Goal: Task Accomplishment & Management: Use online tool/utility

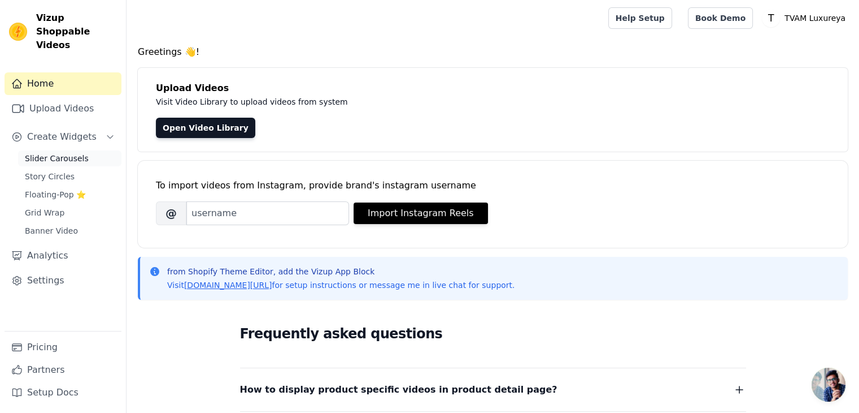
click at [65, 153] on span "Slider Carousels" at bounding box center [57, 158] width 64 height 11
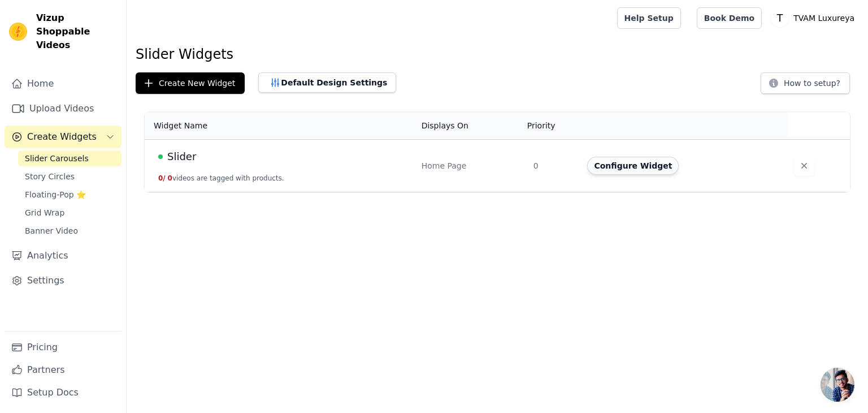
click at [648, 166] on button "Configure Widget" at bounding box center [633, 166] width 92 height 18
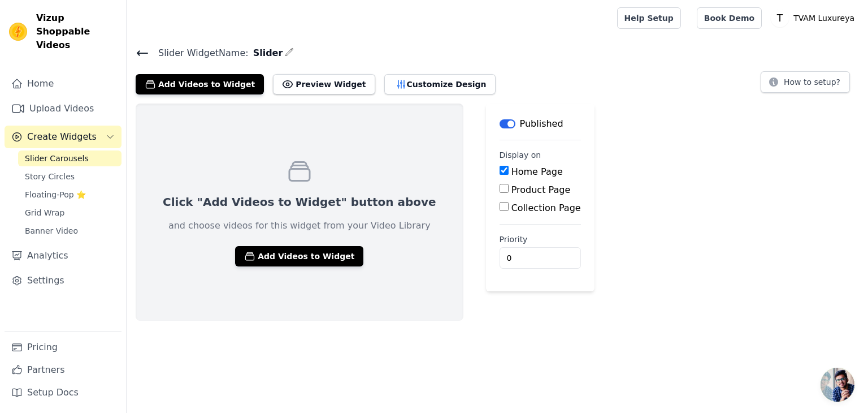
click at [500, 172] on input "Home Page" at bounding box center [504, 170] width 9 height 9
checkbox input "false"
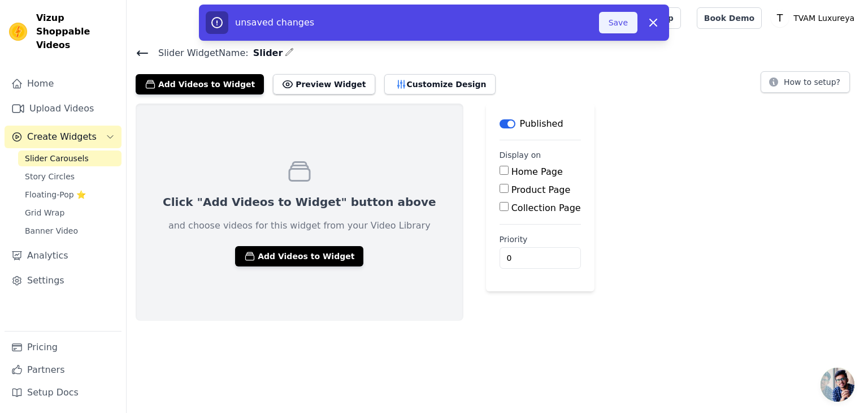
click at [631, 28] on button "Save" at bounding box center [618, 22] width 38 height 21
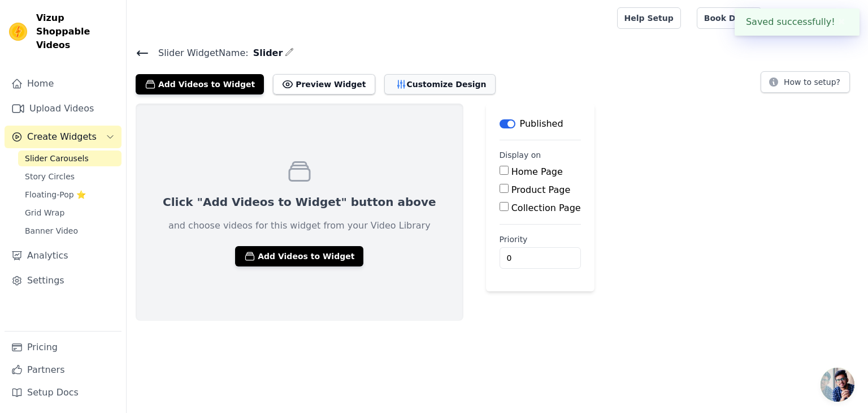
click at [419, 86] on button "Customize Design" at bounding box center [439, 84] width 111 height 20
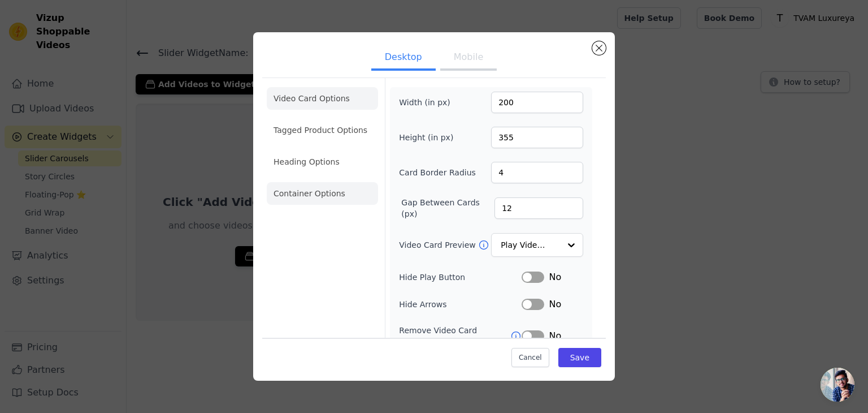
click at [335, 193] on li "Container Options" at bounding box center [322, 193] width 111 height 23
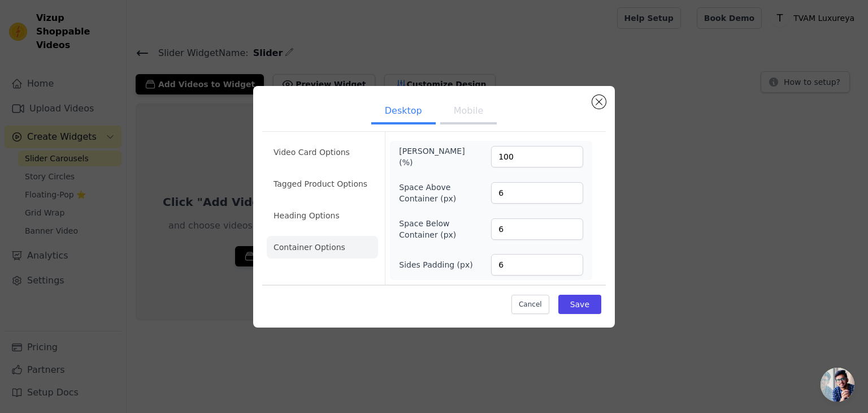
click at [475, 113] on button "Mobile" at bounding box center [468, 111] width 57 height 25
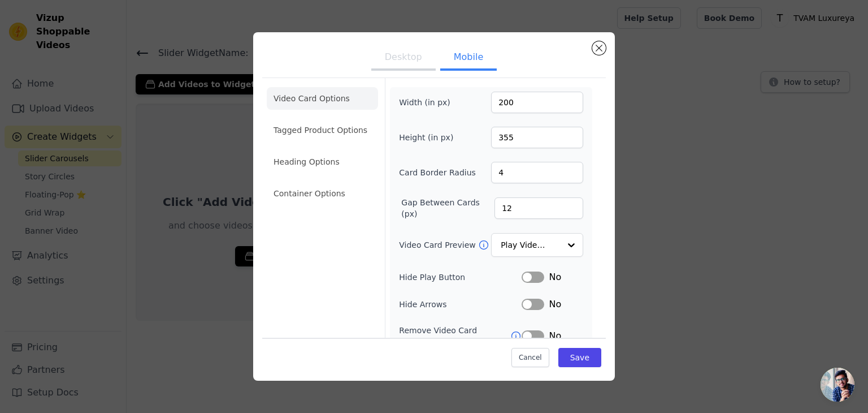
click at [407, 59] on button "Desktop" at bounding box center [403, 58] width 64 height 25
click at [597, 49] on button "Close modal" at bounding box center [599, 48] width 14 height 14
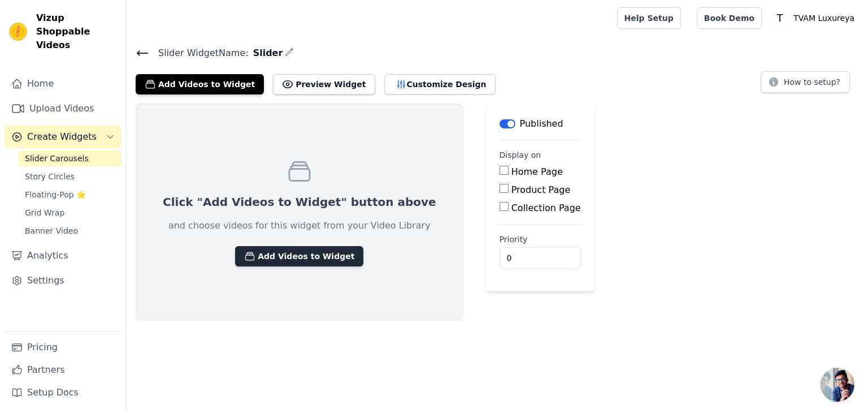
click at [281, 261] on button "Add Videos to Widget" at bounding box center [299, 256] width 128 height 20
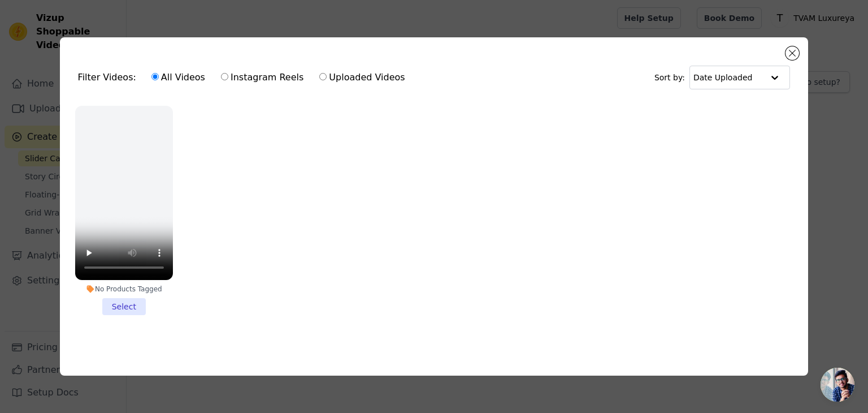
click at [185, 75] on label "All Videos" at bounding box center [178, 77] width 55 height 15
click at [159, 75] on input "All Videos" at bounding box center [154, 76] width 7 height 7
click at [101, 73] on div "Filter Videos: All Videos Instagram Reels Uploaded Videos" at bounding box center [244, 77] width 333 height 26
click at [242, 75] on label "Instagram Reels" at bounding box center [262, 77] width 84 height 15
click at [228, 75] on input "Instagram Reels" at bounding box center [224, 76] width 7 height 7
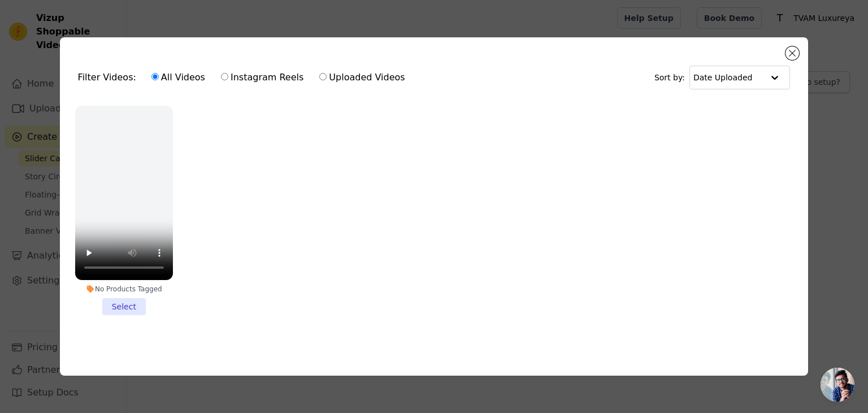
radio input "true"
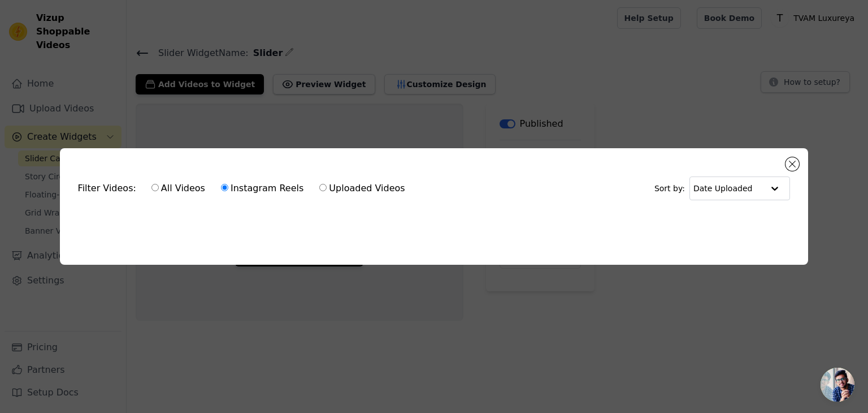
click at [351, 185] on label "Uploaded Videos" at bounding box center [362, 188] width 86 height 15
click at [327, 185] on input "Uploaded Videos" at bounding box center [322, 187] width 7 height 7
radio input "true"
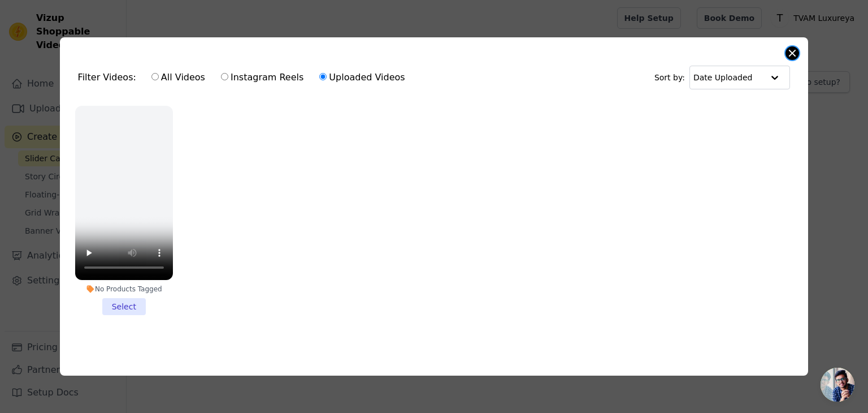
click at [796, 53] on button "Close modal" at bounding box center [792, 53] width 14 height 14
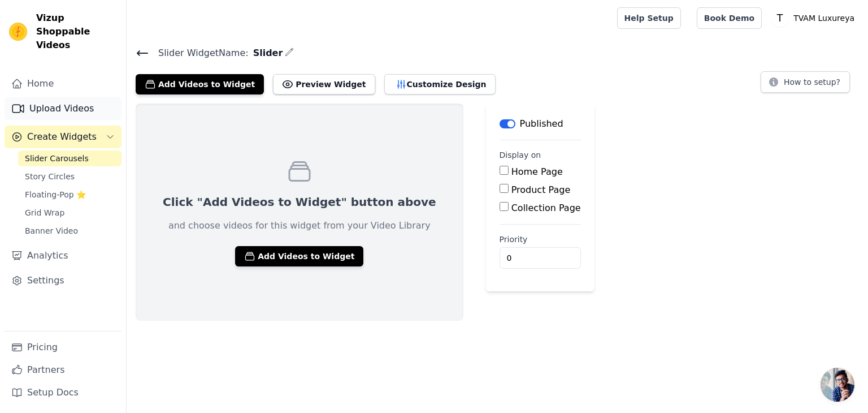
click at [57, 97] on link "Upload Videos" at bounding box center [63, 108] width 117 height 23
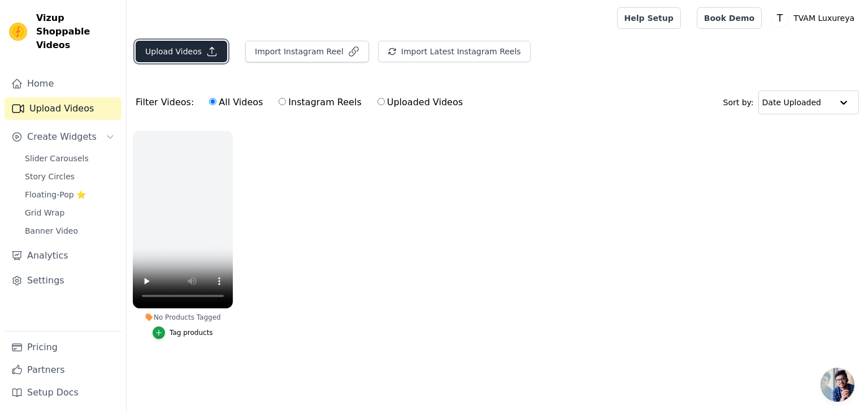
click at [174, 50] on button "Upload Videos" at bounding box center [182, 51] width 92 height 21
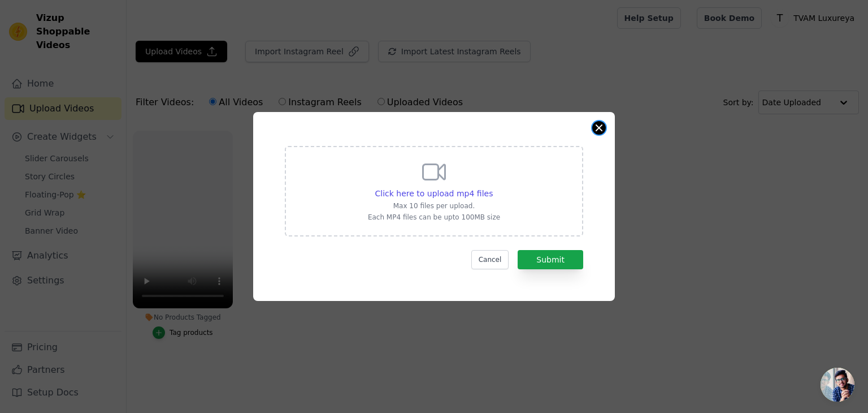
click at [596, 127] on button "Close modal" at bounding box center [599, 128] width 14 height 14
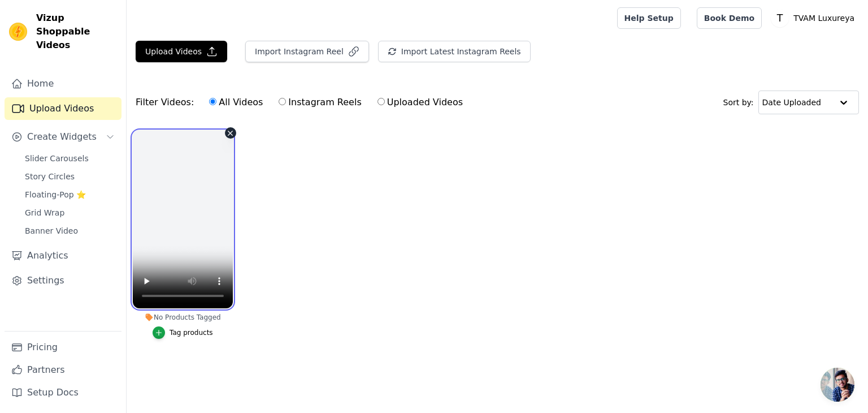
click at [191, 249] on video at bounding box center [183, 219] width 100 height 177
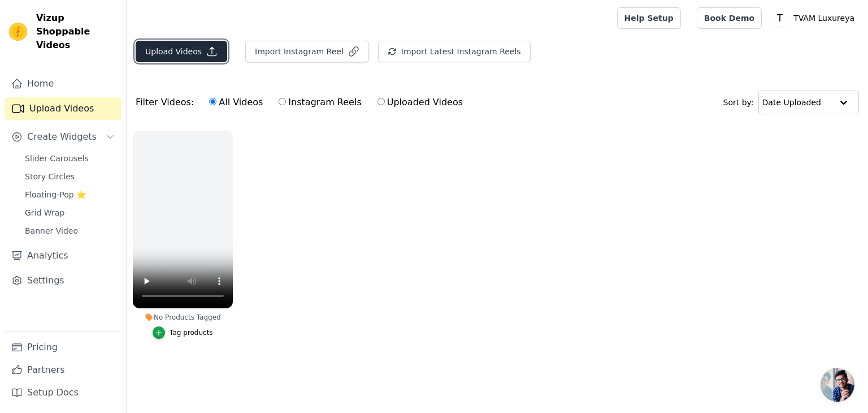
click at [178, 53] on button "Upload Videos" at bounding box center [182, 51] width 92 height 21
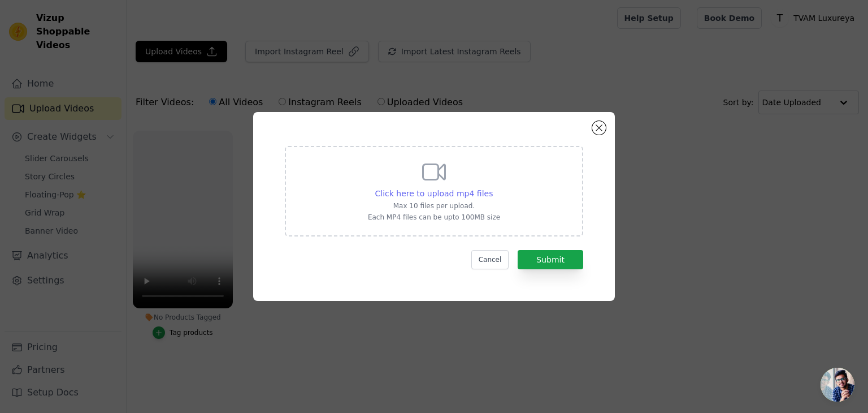
click at [445, 190] on span "Click here to upload mp4 files" at bounding box center [434, 193] width 118 height 9
click at [492, 188] on input "Click here to upload mp4 files Max 10 files per upload. Each MP4 files can be u…" at bounding box center [492, 187] width 1 height 1
type input "C:\fakepath\6446053-hd_1080_1920_25fps (3).mp4"
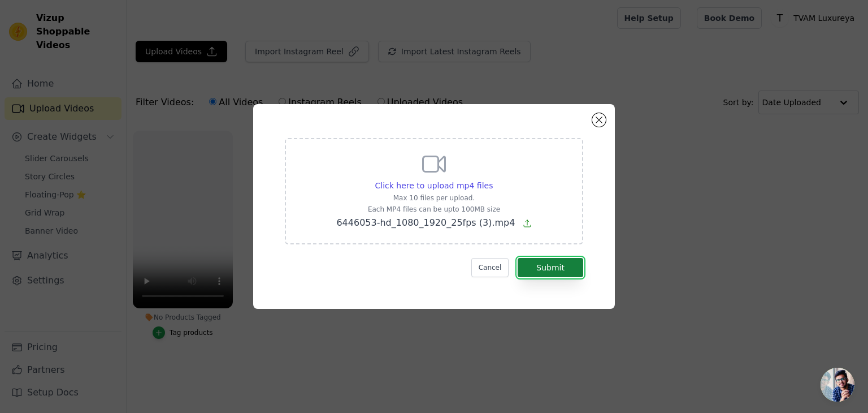
click at [553, 271] on button "Submit" at bounding box center [551, 267] width 66 height 19
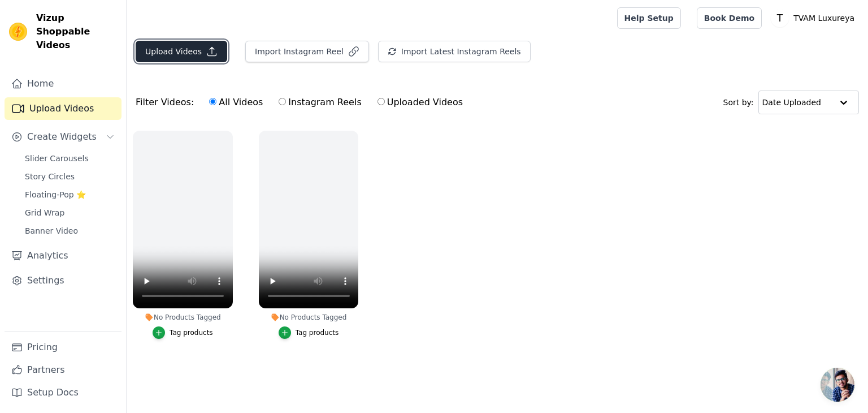
click at [180, 55] on button "Upload Videos" at bounding box center [182, 51] width 92 height 21
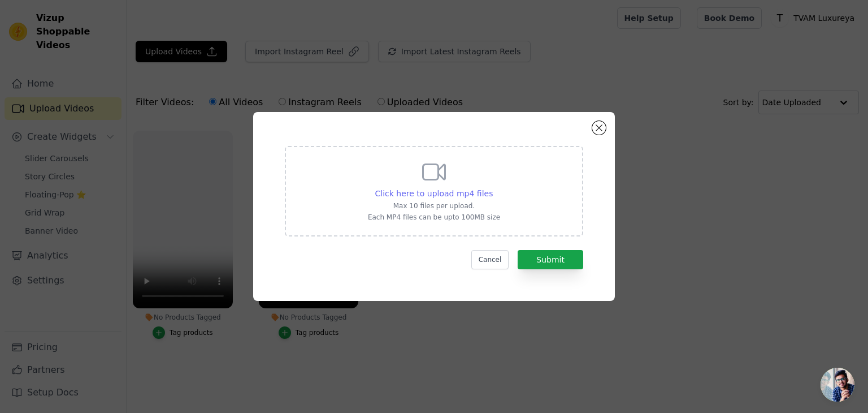
click at [439, 193] on span "Click here to upload mp4 files" at bounding box center [434, 193] width 118 height 9
click at [492, 188] on input "Click here to upload mp4 files Max 10 files per upload. Each MP4 files can be u…" at bounding box center [492, 187] width 1 height 1
type input "C:\fakepath\6925815-hd_1080_1920_25fps.mp4"
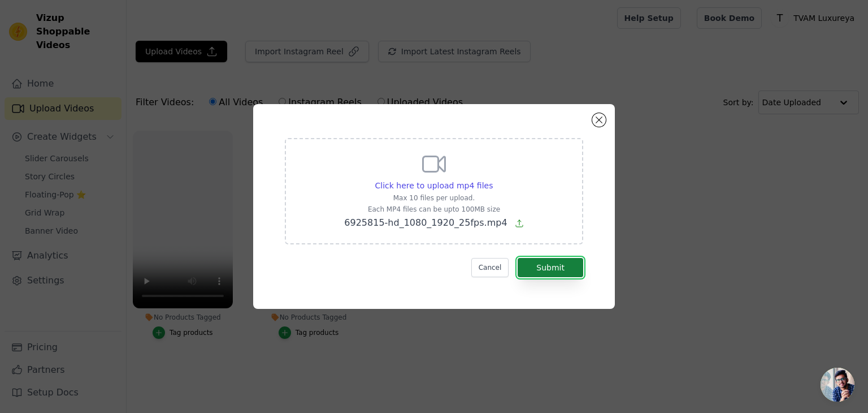
click at [555, 272] on button "Submit" at bounding box center [551, 267] width 66 height 19
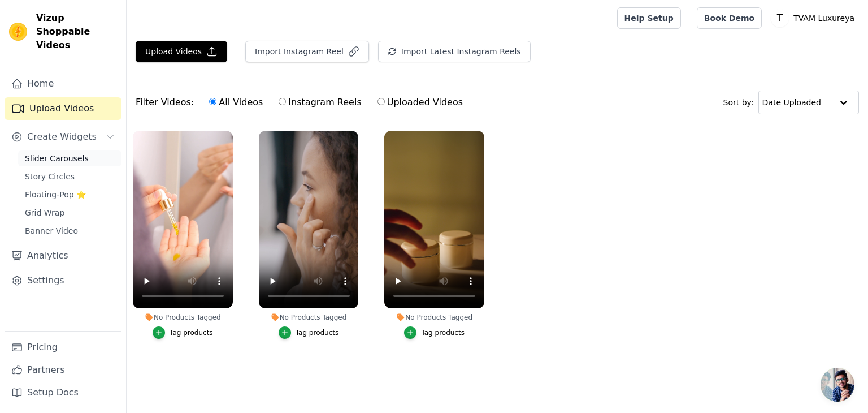
click at [55, 153] on span "Slider Carousels" at bounding box center [57, 158] width 64 height 11
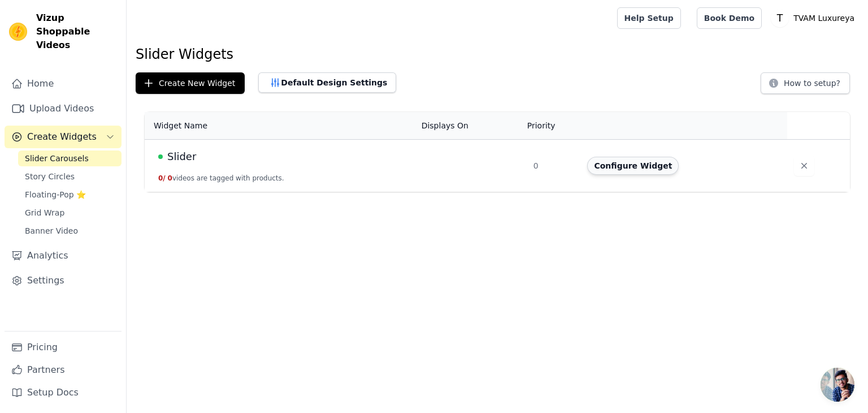
click at [648, 167] on button "Configure Widget" at bounding box center [633, 166] width 92 height 18
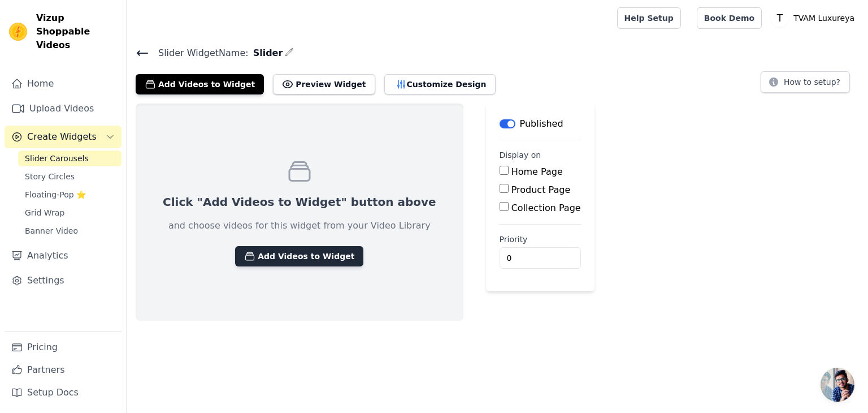
click at [303, 258] on button "Add Videos to Widget" at bounding box center [299, 256] width 128 height 20
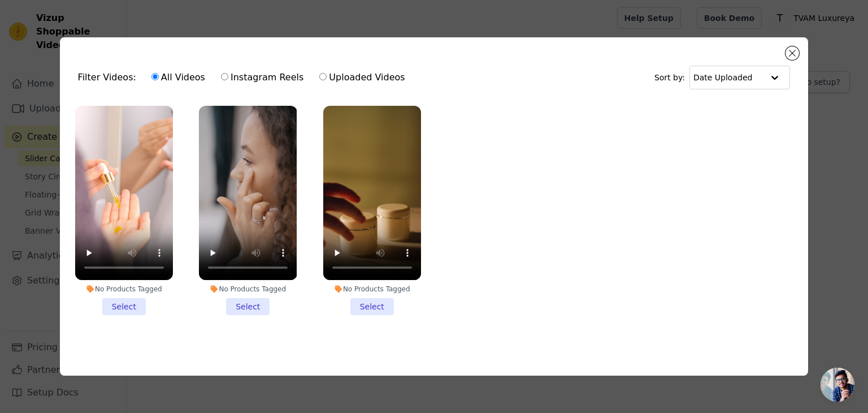
click at [118, 300] on li "No Products Tagged Select" at bounding box center [124, 210] width 98 height 209
click at [0, 0] on input "No Products Tagged Select" at bounding box center [0, 0] width 0 height 0
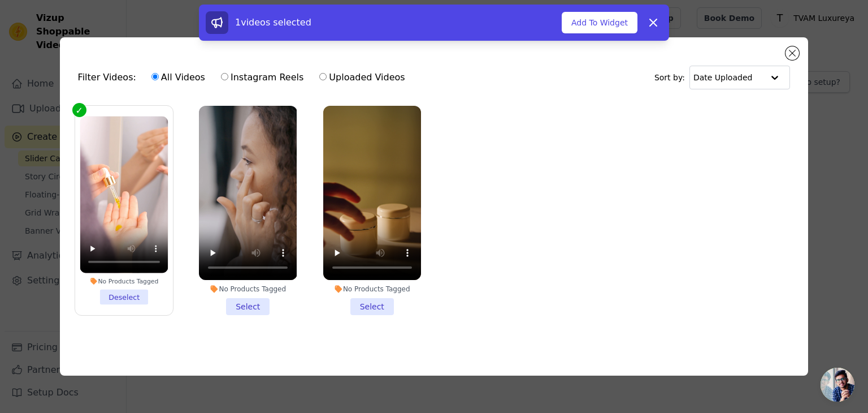
click at [243, 303] on li "No Products Tagged Select" at bounding box center [248, 210] width 98 height 209
click at [0, 0] on input "No Products Tagged Select" at bounding box center [0, 0] width 0 height 0
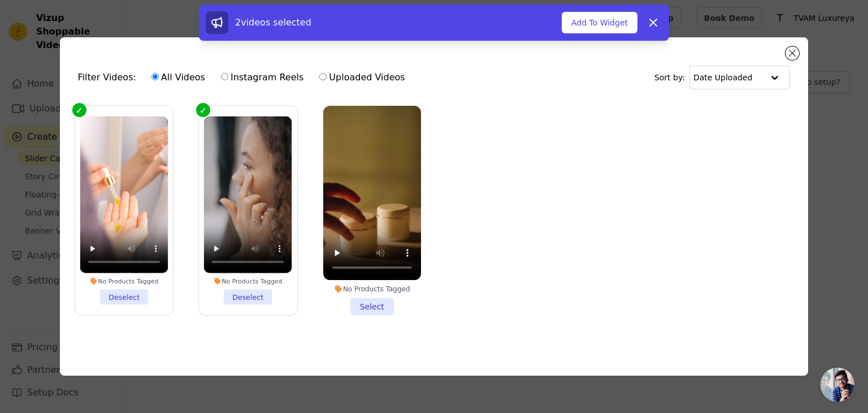
click at [364, 303] on li "No Products Tagged Select" at bounding box center [372, 210] width 98 height 209
click at [0, 0] on input "No Products Tagged Select" at bounding box center [0, 0] width 0 height 0
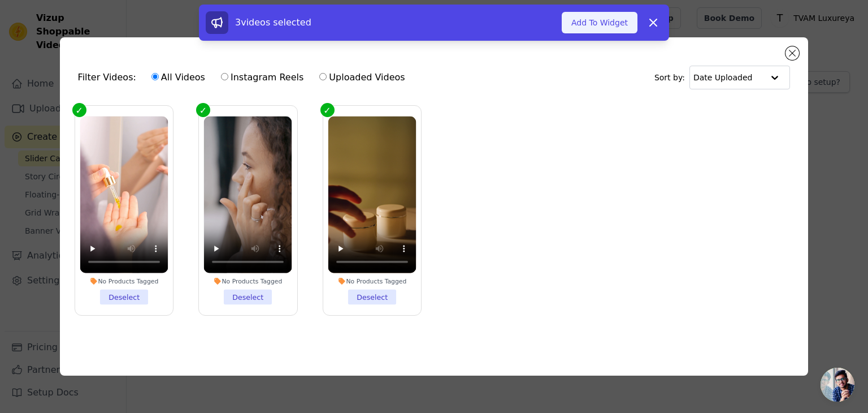
click at [609, 28] on button "Add To Widget" at bounding box center [600, 22] width 76 height 21
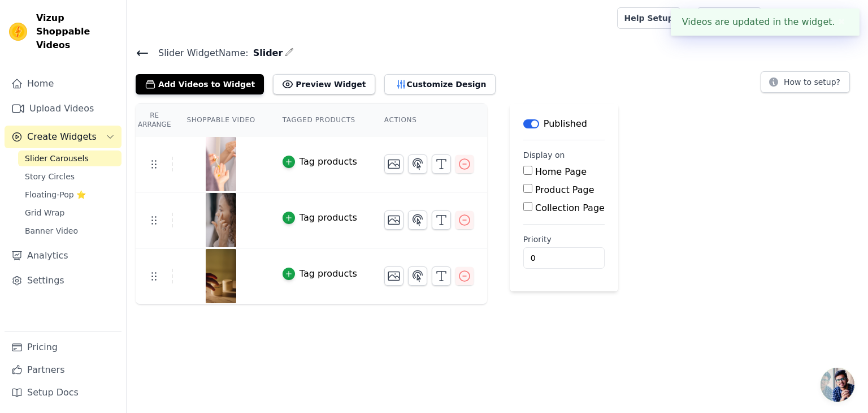
click at [523, 168] on input "Home Page" at bounding box center [527, 170] width 9 height 9
checkbox input "true"
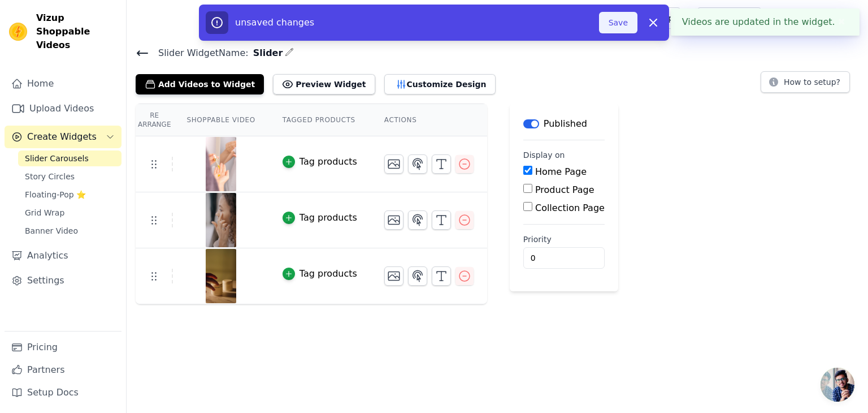
click at [604, 28] on button "Save" at bounding box center [618, 22] width 38 height 21
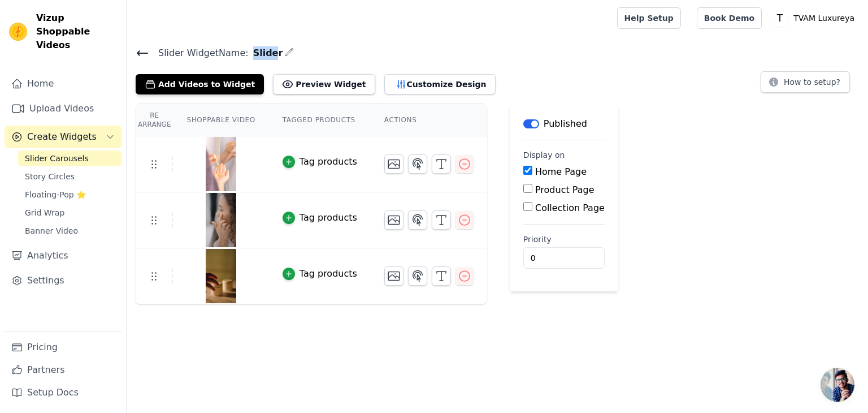
drag, startPoint x: 244, startPoint y: 53, endPoint x: 266, endPoint y: 55, distance: 22.7
click at [266, 55] on span "Slider" at bounding box center [266, 53] width 34 height 14
drag, startPoint x: 268, startPoint y: 55, endPoint x: 241, endPoint y: 58, distance: 27.3
click at [249, 58] on span "Slider" at bounding box center [266, 53] width 34 height 14
copy span "Slider"
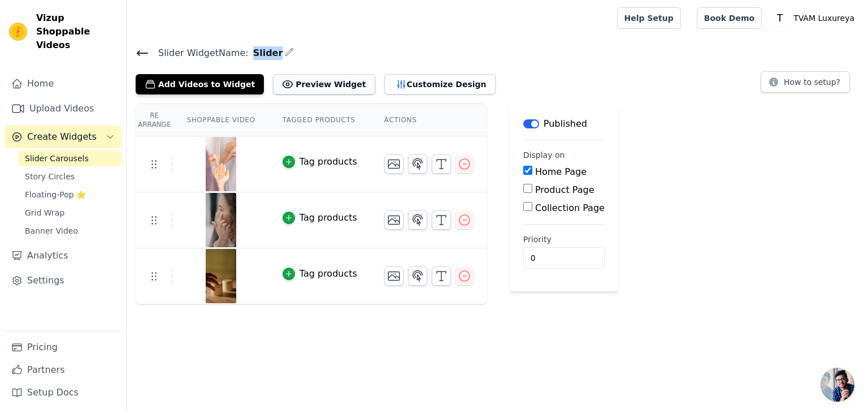
click at [311, 89] on button "Preview Widget" at bounding box center [324, 84] width 102 height 20
click at [384, 89] on button "Customize Design" at bounding box center [439, 84] width 111 height 20
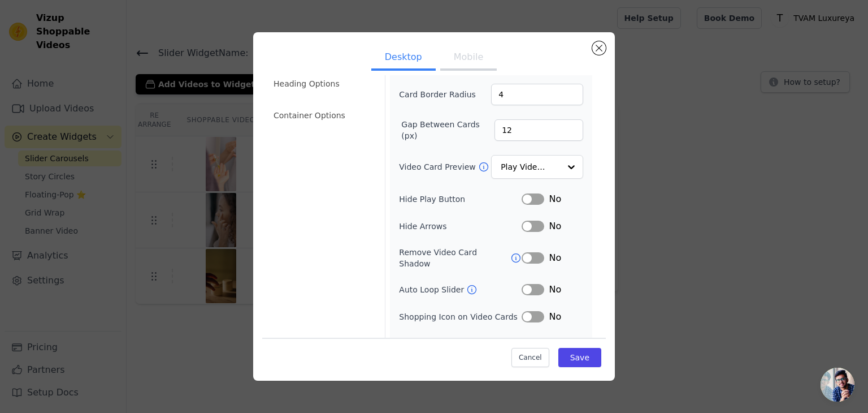
scroll to position [88, 0]
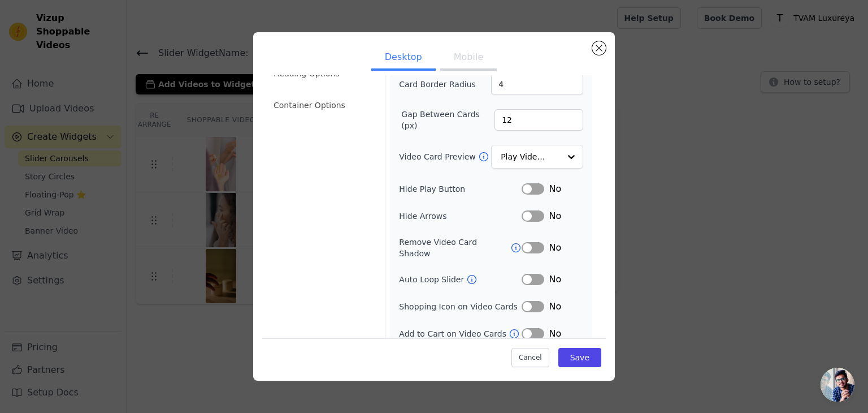
click at [524, 274] on button "Label" at bounding box center [533, 279] width 23 height 11
click at [559, 155] on div at bounding box center [570, 157] width 23 height 23
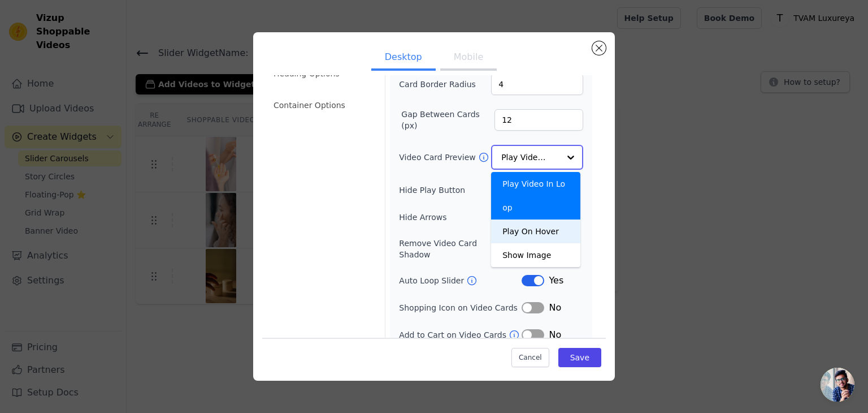
click at [543, 219] on div "Play On Hover" at bounding box center [535, 231] width 89 height 24
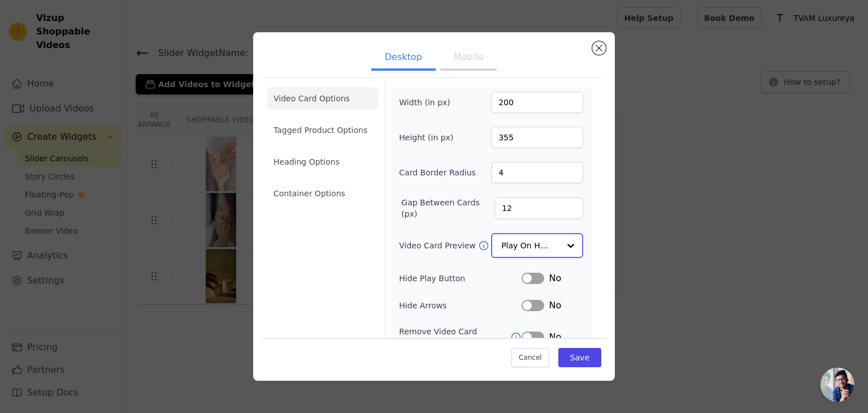
scroll to position [0, 0]
click at [572, 359] on button "Save" at bounding box center [579, 357] width 43 height 19
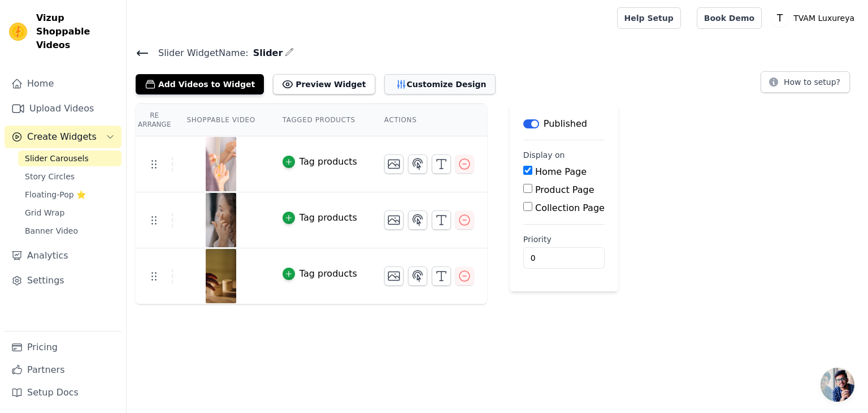
click at [392, 83] on button "Customize Design" at bounding box center [439, 84] width 111 height 20
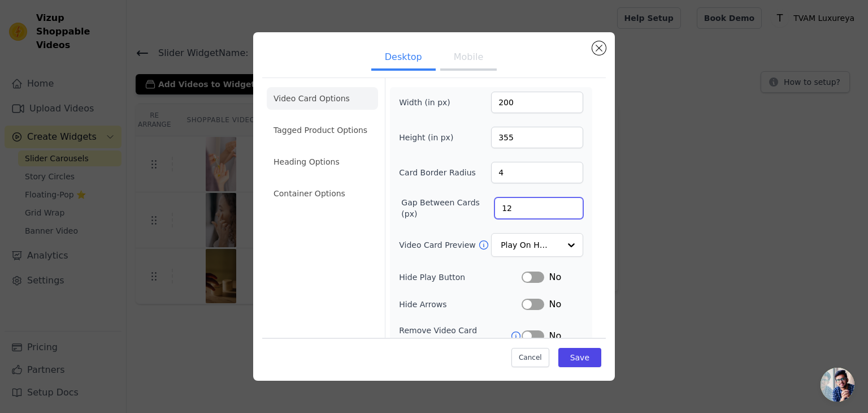
click at [507, 209] on input "12" at bounding box center [538, 207] width 89 height 21
click at [522, 245] on input "Video Card Preview" at bounding box center [530, 245] width 58 height 23
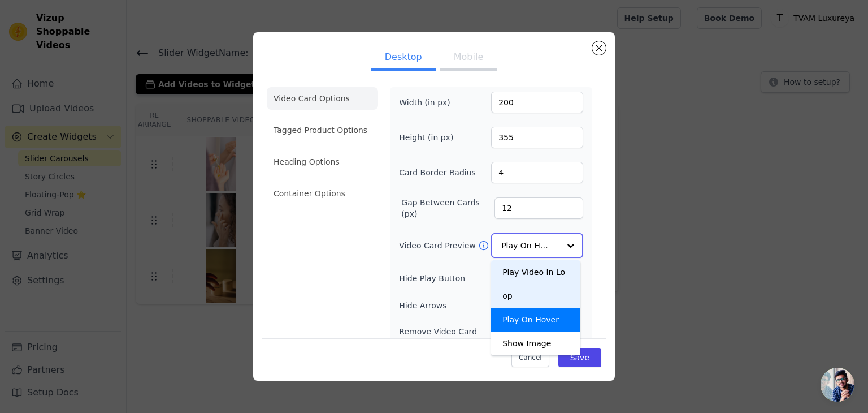
click at [519, 267] on div "Play Video In Loop" at bounding box center [535, 283] width 89 height 47
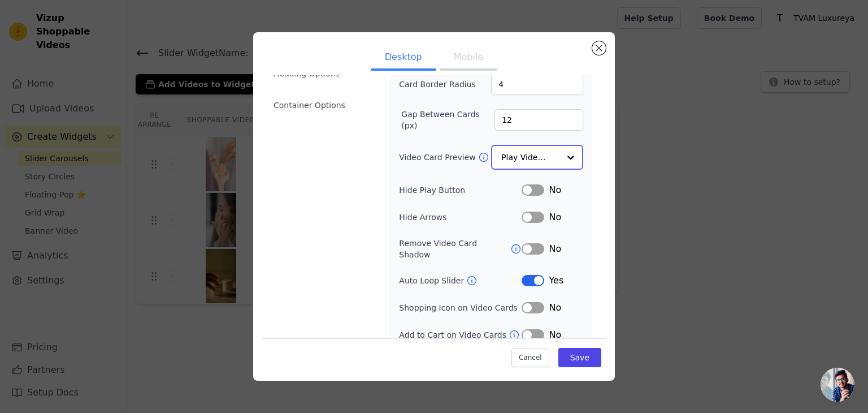
scroll to position [89, 0]
click at [531, 185] on button "Label" at bounding box center [533, 188] width 23 height 11
click at [524, 215] on button "Label" at bounding box center [533, 215] width 23 height 11
click at [576, 353] on button "Save" at bounding box center [579, 357] width 43 height 19
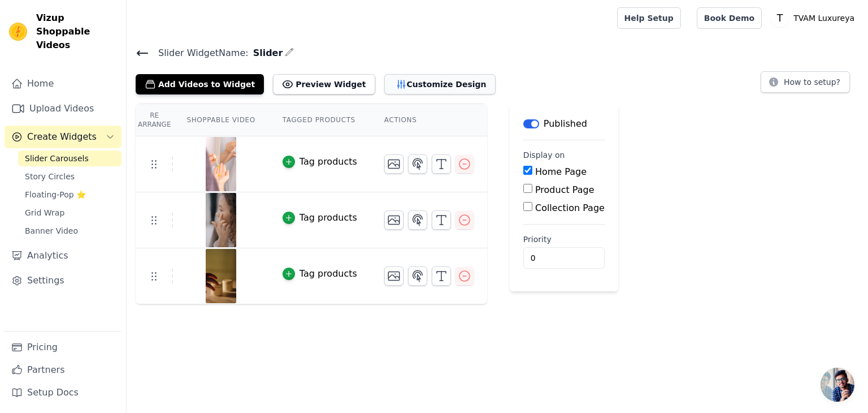
click at [411, 83] on button "Customize Design" at bounding box center [439, 84] width 111 height 20
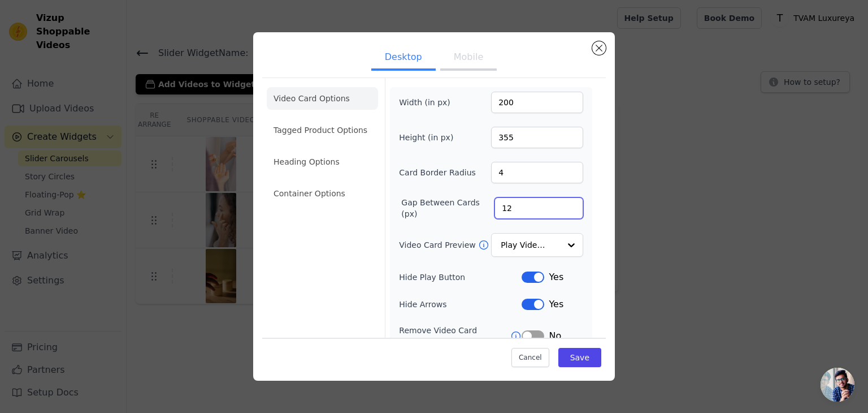
click at [511, 210] on input "12" at bounding box center [538, 207] width 89 height 21
click at [316, 185] on li "Container Options" at bounding box center [322, 193] width 111 height 23
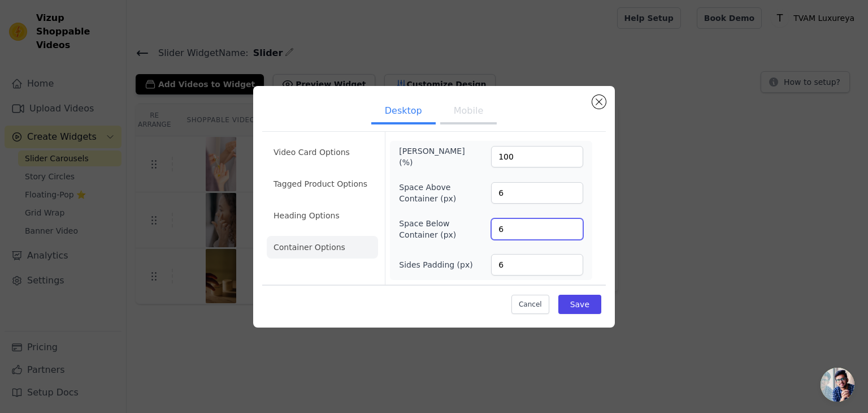
drag, startPoint x: 504, startPoint y: 230, endPoint x: 497, endPoint y: 231, distance: 6.8
click at [497, 231] on input "6" at bounding box center [537, 228] width 92 height 21
click at [311, 236] on li "Tagged Product Options" at bounding box center [322, 247] width 111 height 23
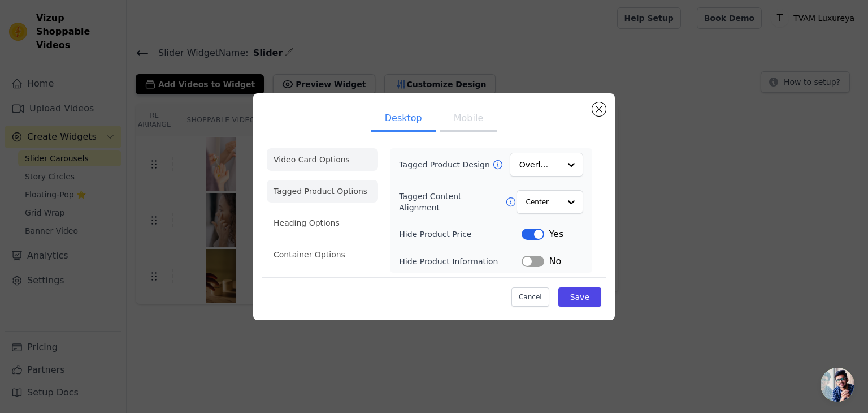
click at [319, 180] on li "Video Card Options" at bounding box center [322, 191] width 111 height 23
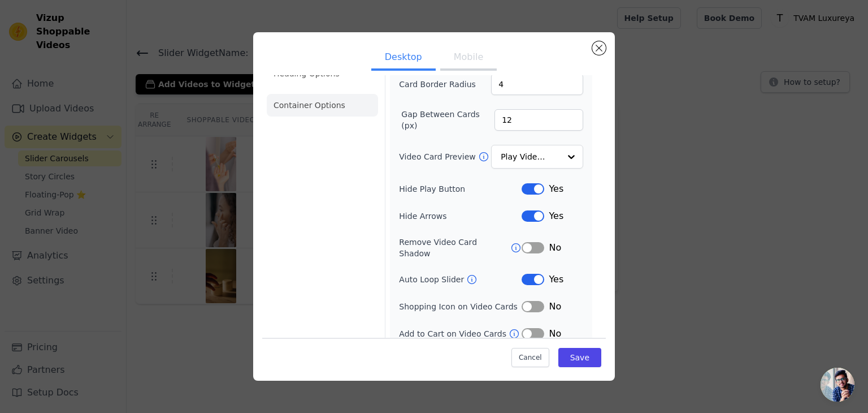
click at [340, 101] on li "Container Options" at bounding box center [322, 105] width 111 height 23
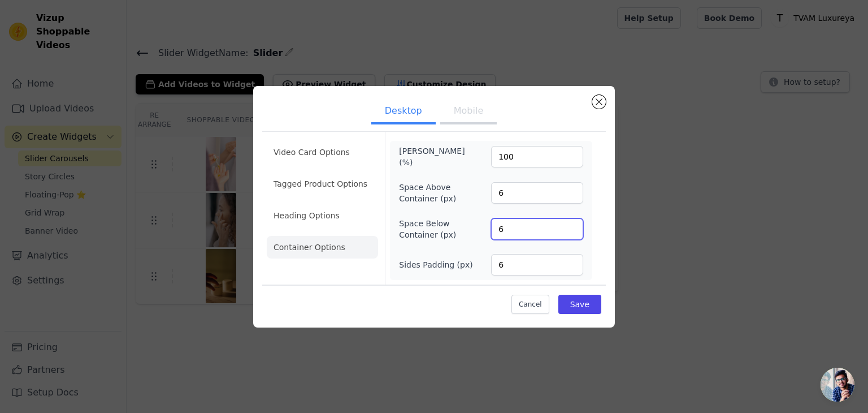
drag, startPoint x: 504, startPoint y: 229, endPoint x: 496, endPoint y: 228, distance: 7.9
click at [496, 228] on input "6" at bounding box center [537, 228] width 92 height 21
click at [511, 193] on input "6" at bounding box center [537, 192] width 92 height 21
click at [513, 267] on input "6" at bounding box center [537, 264] width 92 height 21
click at [504, 220] on input "6" at bounding box center [537, 228] width 92 height 21
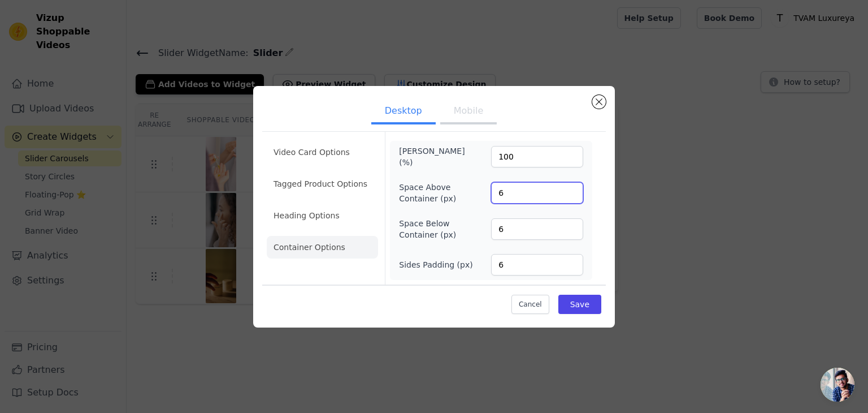
click at [509, 187] on input "6" at bounding box center [537, 192] width 92 height 21
click at [318, 172] on li "Video Card Options" at bounding box center [322, 183] width 111 height 23
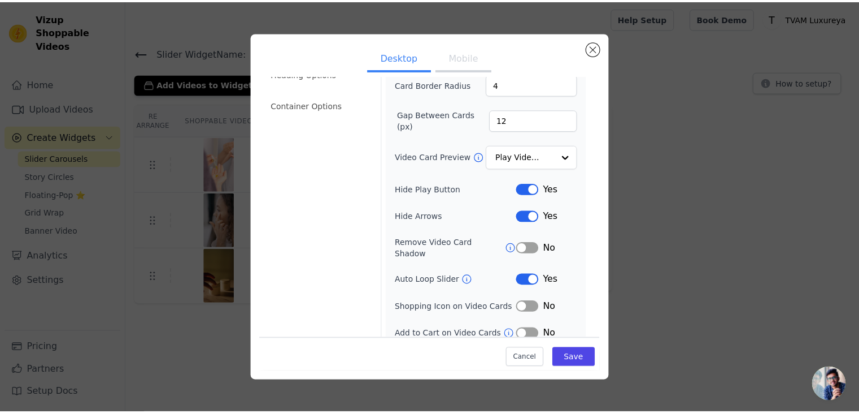
scroll to position [32, 0]
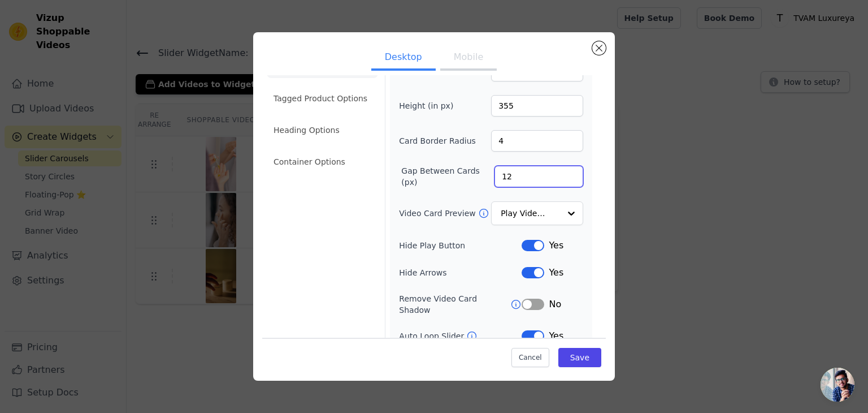
drag, startPoint x: 513, startPoint y: 175, endPoint x: 495, endPoint y: 175, distance: 17.5
click at [495, 175] on input "12" at bounding box center [538, 176] width 89 height 21
click at [168, 259] on div "Desktop Mobile Video Card Options Tagged Product Options Heading Options Contai…" at bounding box center [434, 206] width 832 height 384
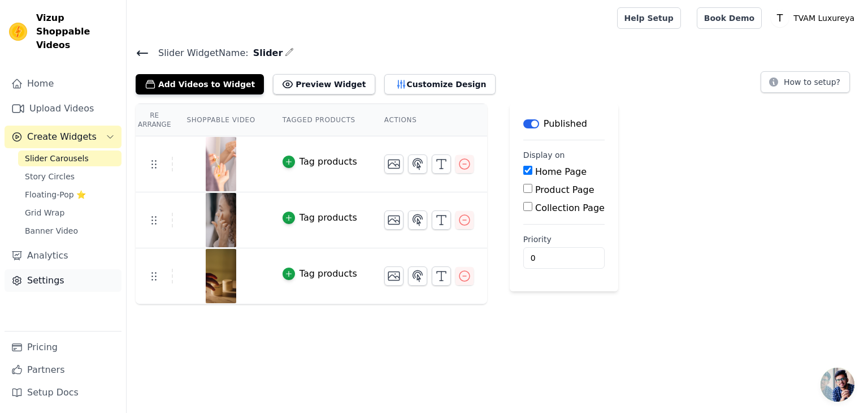
click at [33, 269] on link "Settings" at bounding box center [63, 280] width 117 height 23
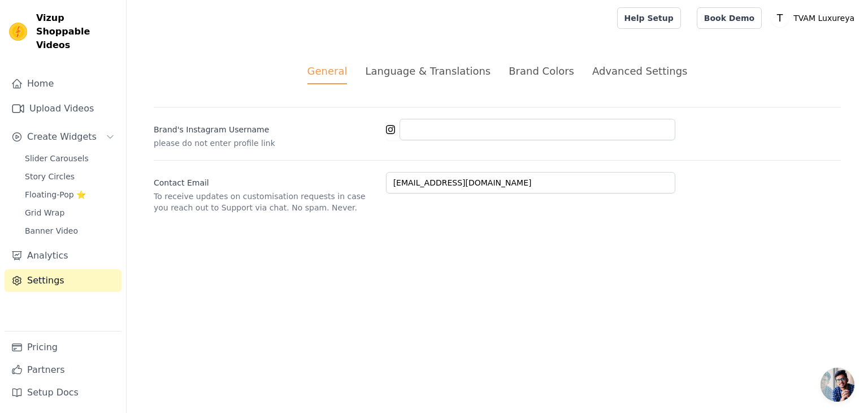
click at [597, 67] on div "Advanced Settings" at bounding box center [639, 70] width 95 height 15
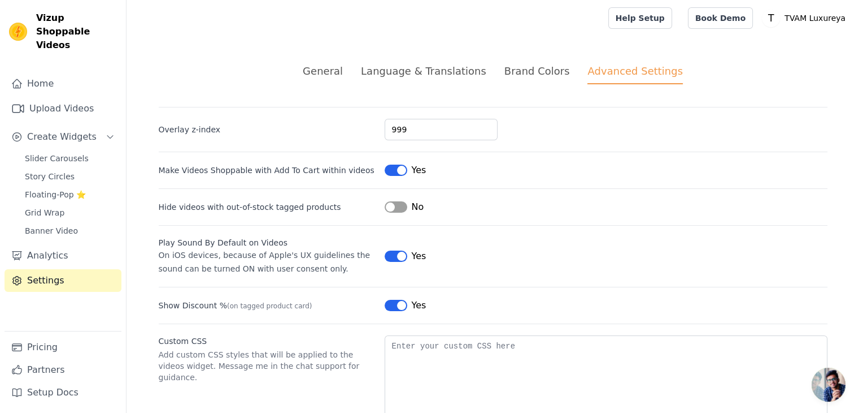
scroll to position [49, 0]
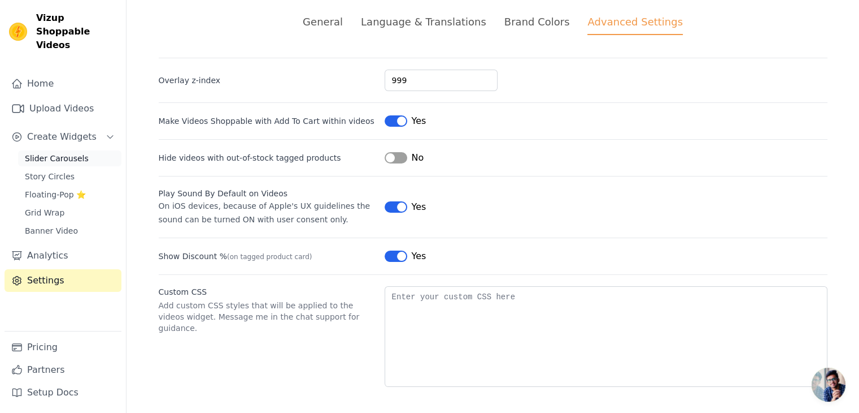
click at [59, 153] on span "Slider Carousels" at bounding box center [57, 158] width 64 height 11
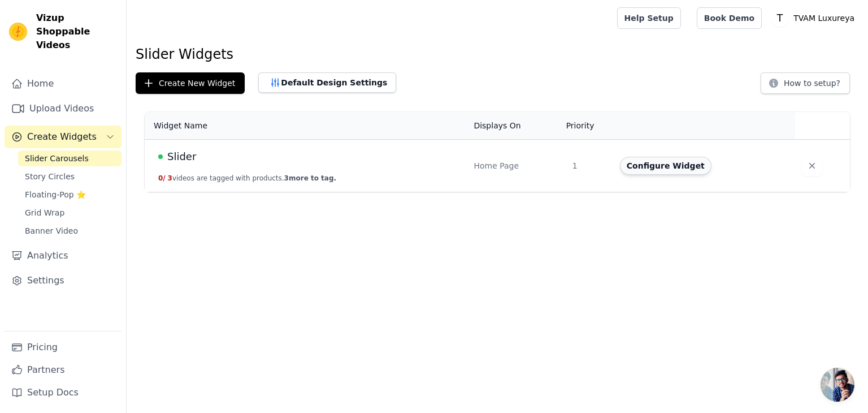
click at [637, 163] on button "Configure Widget" at bounding box center [666, 166] width 92 height 18
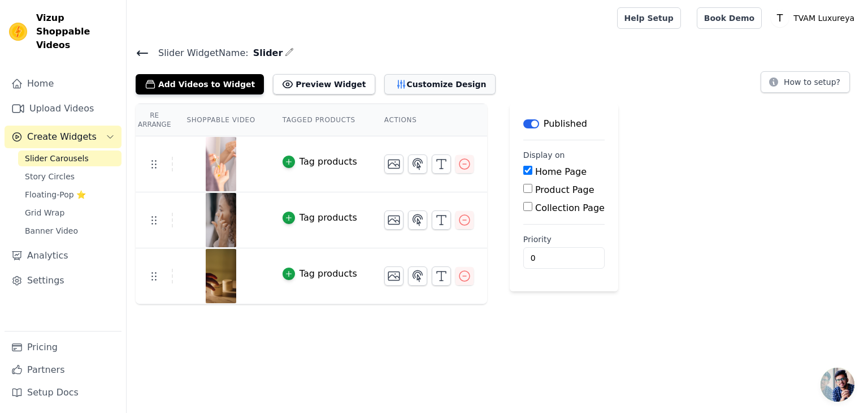
click at [384, 78] on button "Customize Design" at bounding box center [439, 84] width 111 height 20
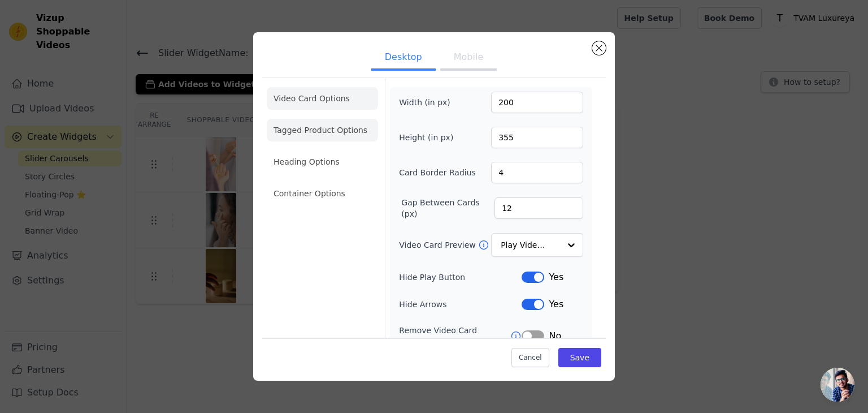
click at [341, 182] on li "Tagged Product Options" at bounding box center [322, 193] width 111 height 23
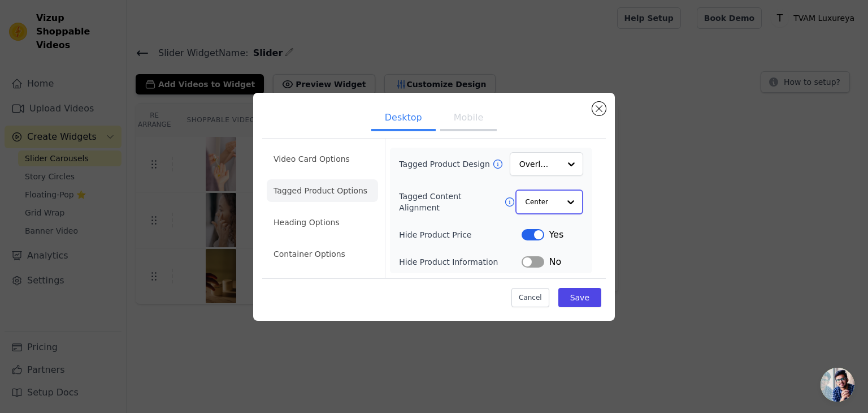
click at [540, 207] on input "Tagged Content Alignment" at bounding box center [543, 201] width 34 height 23
click at [546, 160] on input "Tagged Product Design" at bounding box center [540, 164] width 40 height 23
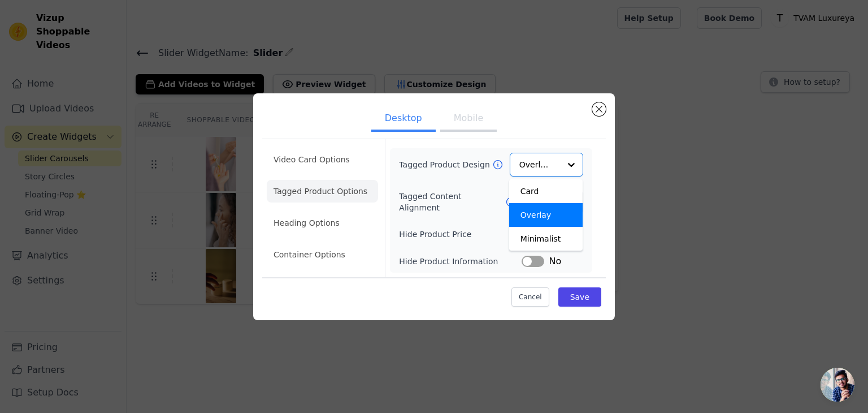
click at [479, 177] on div "Tagged Product Design Card Overlay Minimalist Option Overlay, selected. You are…" at bounding box center [491, 210] width 184 height 115
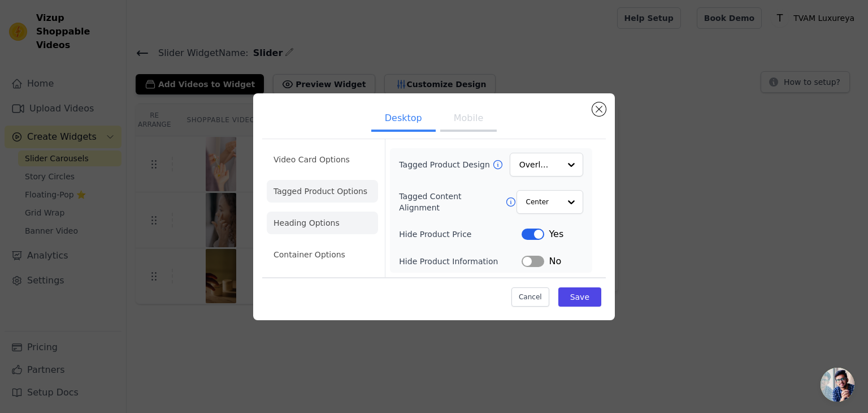
click at [337, 225] on li "Heading Options" at bounding box center [322, 222] width 111 height 23
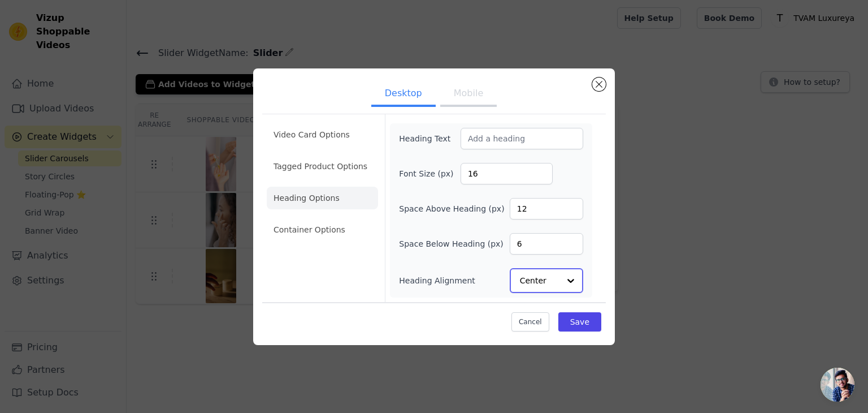
click at [539, 276] on input "Heading Alignment" at bounding box center [540, 280] width 40 height 23
click at [532, 222] on div "Center" at bounding box center [545, 230] width 70 height 24
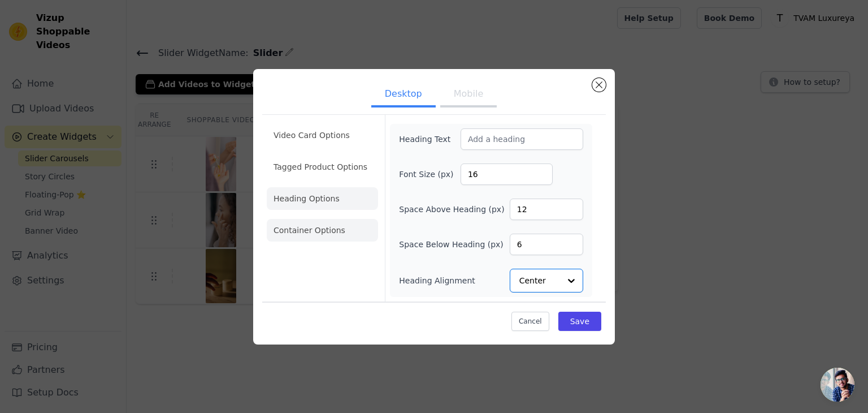
click at [318, 233] on li "Container Options" at bounding box center [322, 230] width 111 height 23
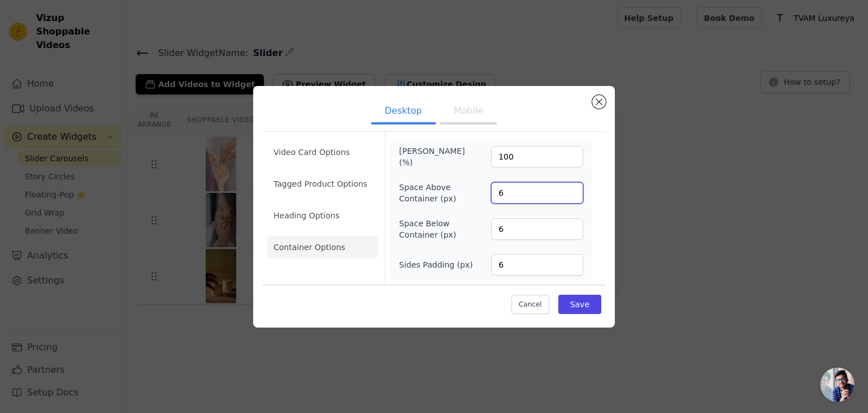
drag, startPoint x: 504, startPoint y: 191, endPoint x: 496, endPoint y: 192, distance: 8.6
click at [496, 192] on input "6" at bounding box center [537, 192] width 92 height 21
type input "4"
drag, startPoint x: 506, startPoint y: 227, endPoint x: 500, endPoint y: 240, distance: 14.9
click at [496, 227] on input "6" at bounding box center [537, 228] width 92 height 21
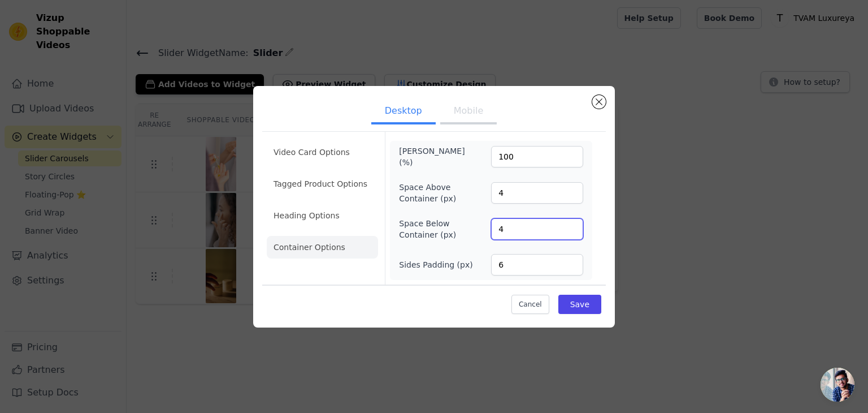
type input "4"
click at [500, 267] on input "6" at bounding box center [537, 264] width 92 height 21
type input "4"
click at [574, 301] on button "Save" at bounding box center [579, 303] width 43 height 19
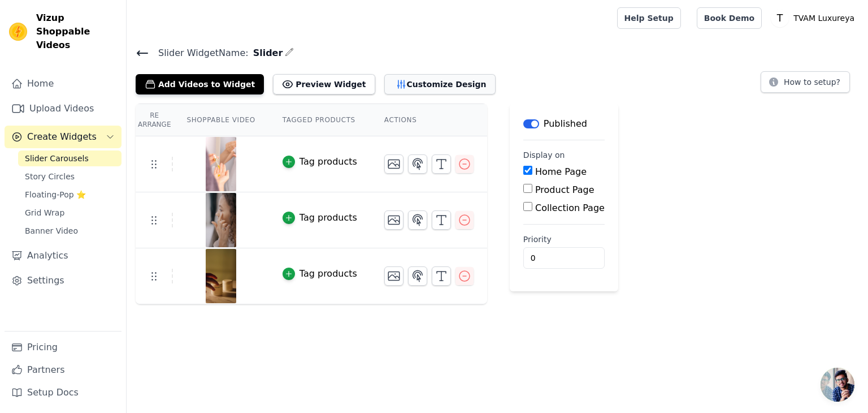
click at [392, 77] on button "Customize Design" at bounding box center [439, 84] width 111 height 20
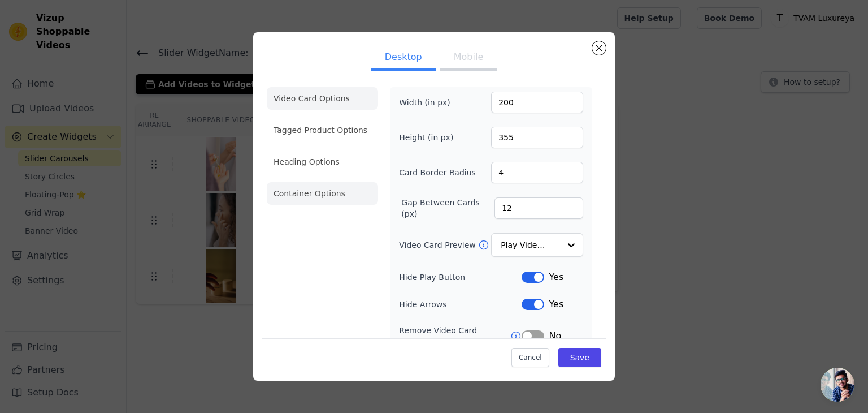
click at [323, 192] on li "Container Options" at bounding box center [322, 193] width 111 height 23
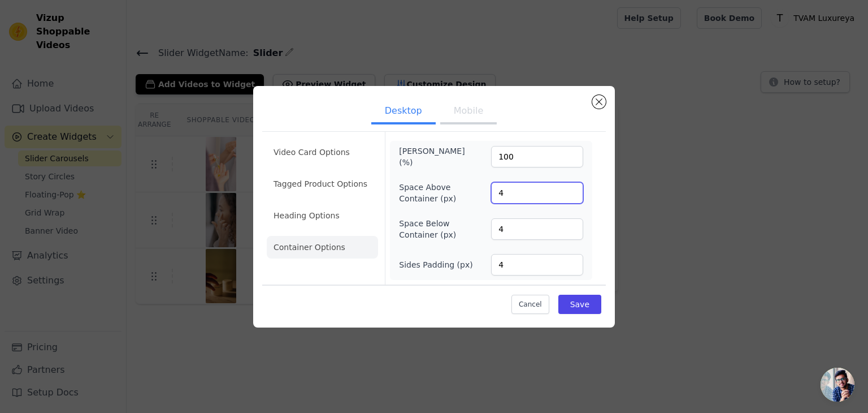
drag, startPoint x: 507, startPoint y: 193, endPoint x: 487, endPoint y: 200, distance: 21.1
click at [487, 200] on div "Space Above Container (px) 4" at bounding box center [491, 192] width 184 height 23
type input "70"
drag, startPoint x: 506, startPoint y: 230, endPoint x: 498, endPoint y: 234, distance: 9.4
click at [498, 234] on input "4" at bounding box center [537, 228] width 92 height 21
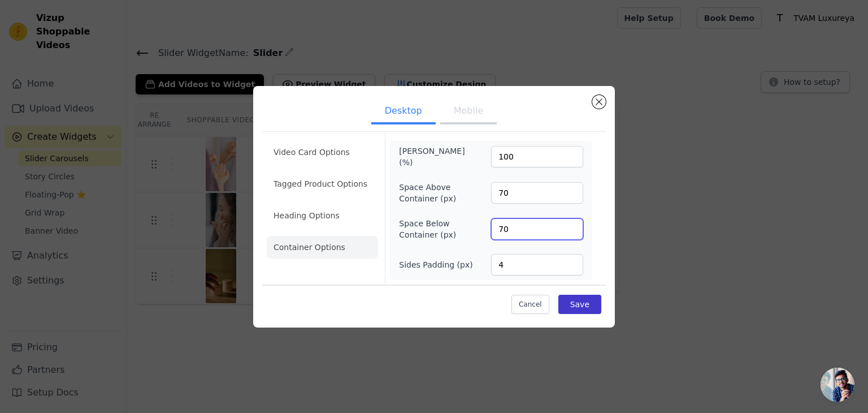
type input "70"
click at [574, 299] on button "Save" at bounding box center [579, 303] width 43 height 19
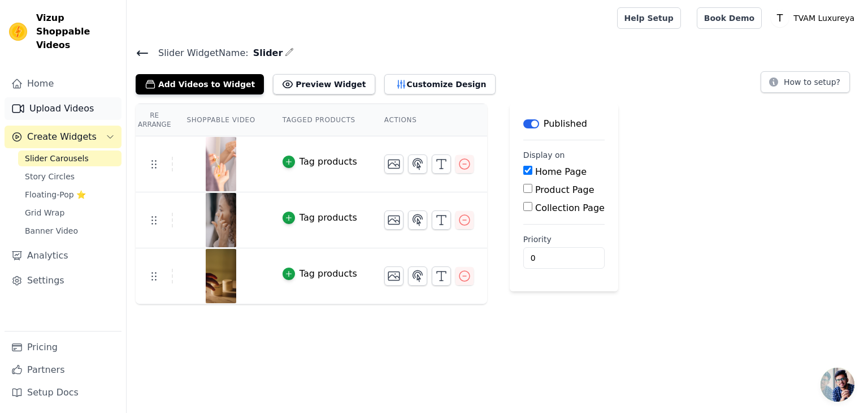
click at [83, 98] on link "Upload Videos" at bounding box center [63, 108] width 117 height 23
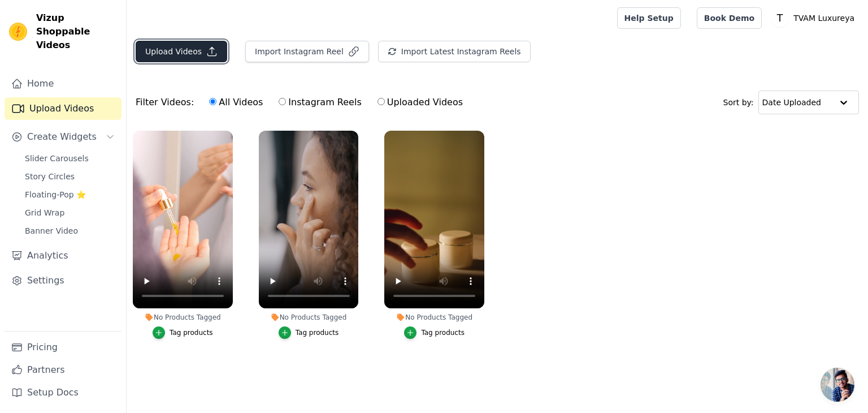
click at [192, 60] on button "Upload Videos" at bounding box center [182, 51] width 92 height 21
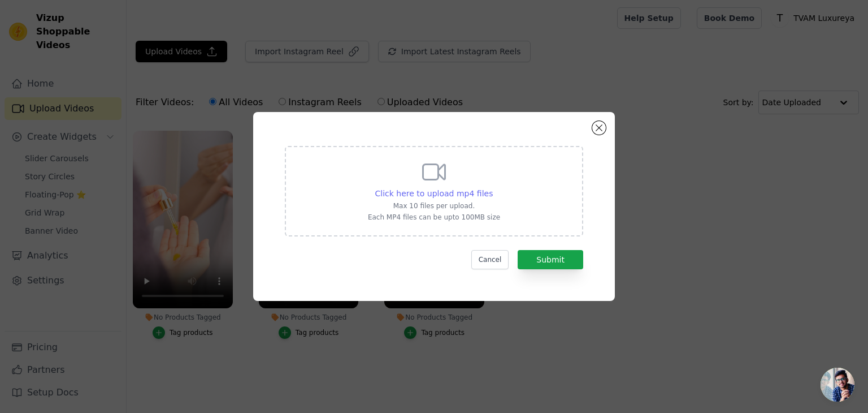
click at [443, 195] on span "Click here to upload mp4 files" at bounding box center [434, 193] width 118 height 9
click at [492, 188] on input "Click here to upload mp4 files Max 10 files per upload. Each MP4 files can be u…" at bounding box center [492, 187] width 1 height 1
type input "C:\fakepath\Untitled design.mp4"
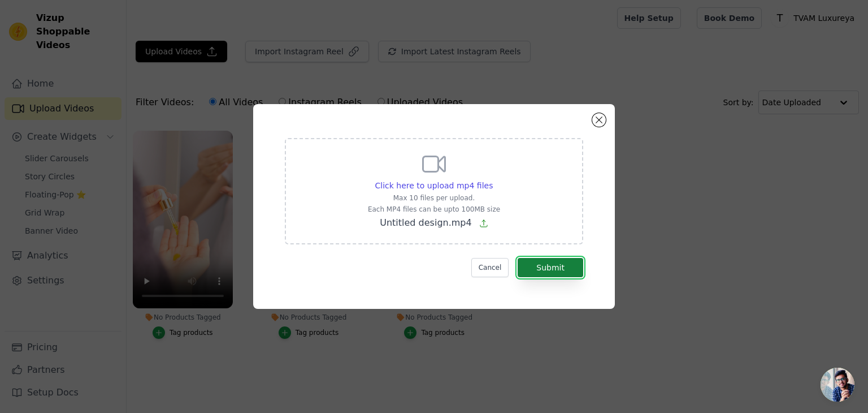
click at [554, 273] on button "Submit" at bounding box center [551, 267] width 66 height 19
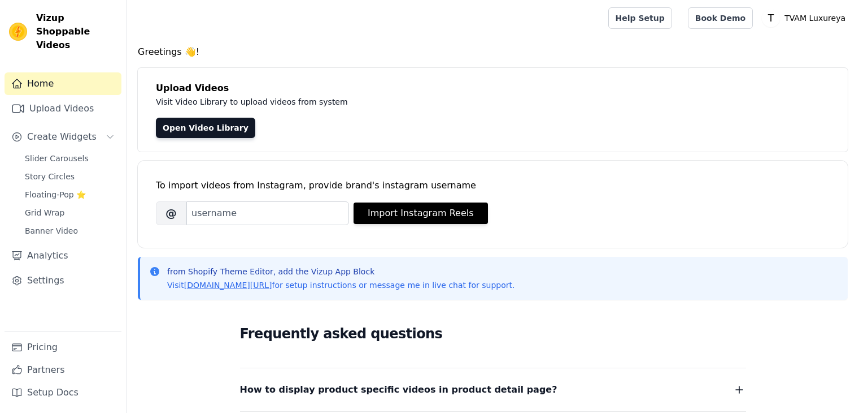
scroll to position [170, 0]
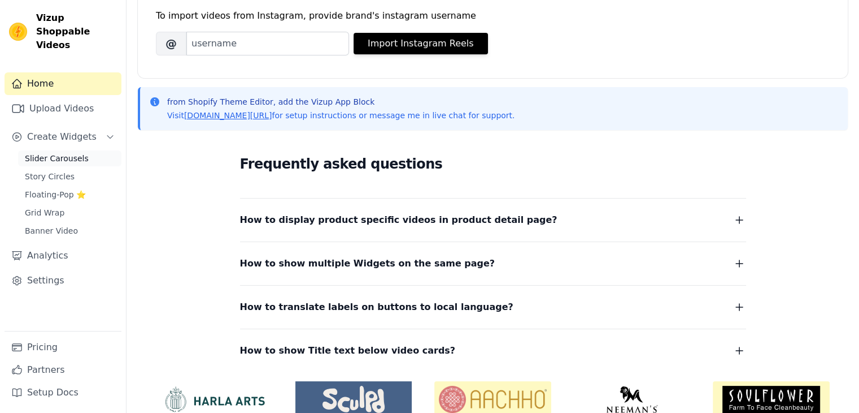
click at [62, 153] on span "Slider Carousels" at bounding box center [57, 158] width 64 height 11
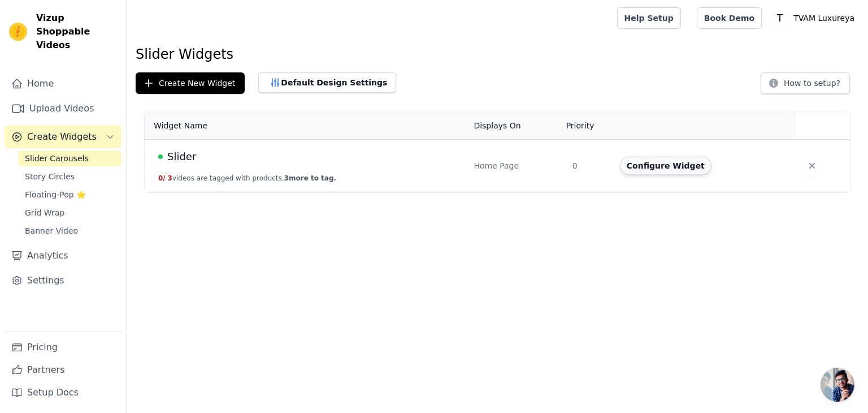
click at [652, 166] on button "Configure Widget" at bounding box center [666, 166] width 92 height 18
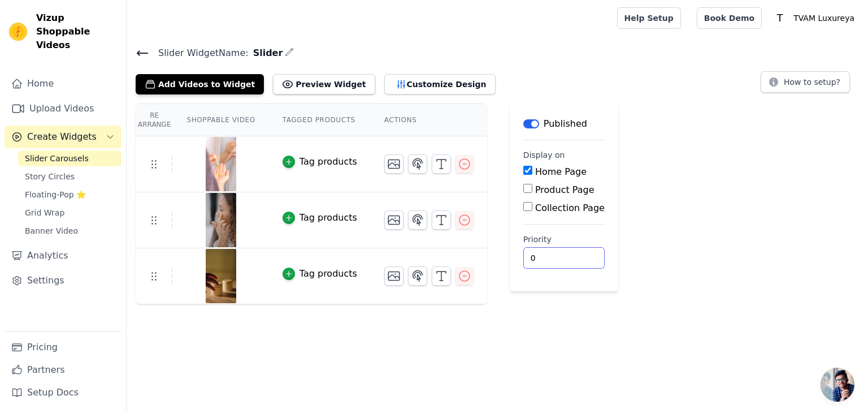
drag, startPoint x: 524, startPoint y: 253, endPoint x: 517, endPoint y: 253, distance: 7.4
click at [523, 253] on input "0" at bounding box center [563, 257] width 81 height 21
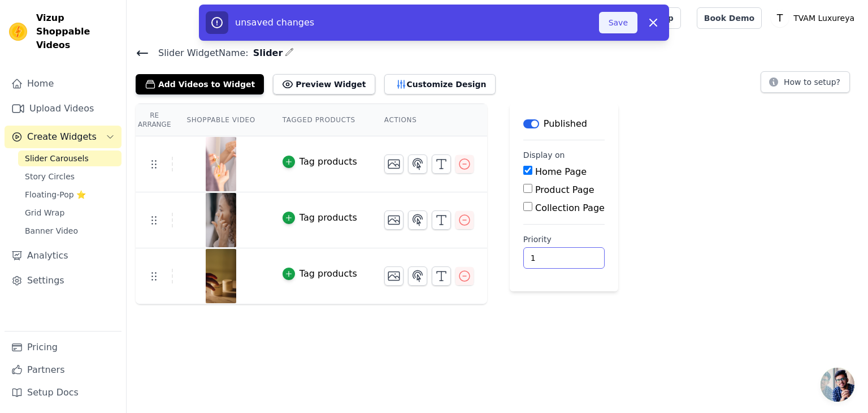
type input "1"
click at [610, 23] on button "Save" at bounding box center [618, 22] width 38 height 21
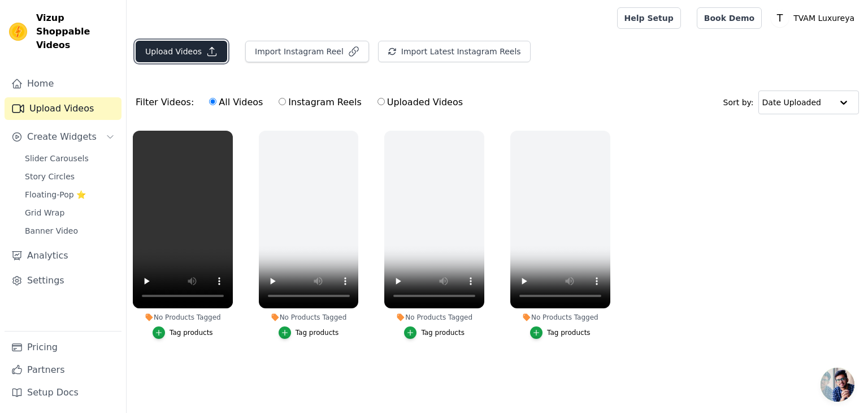
click at [188, 52] on button "Upload Videos" at bounding box center [182, 51] width 92 height 21
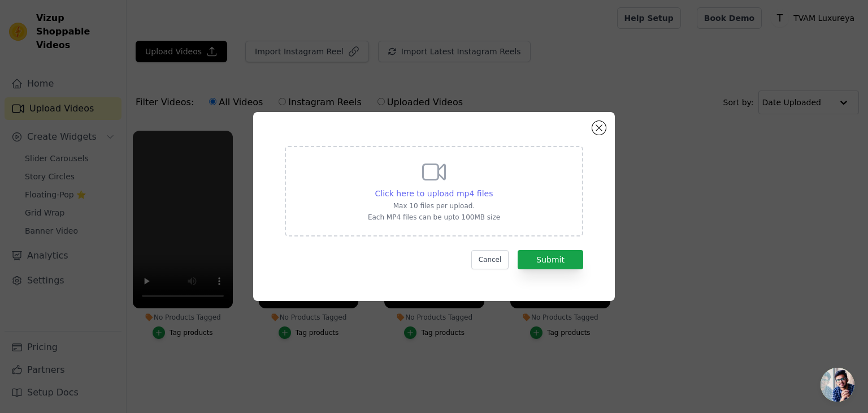
click at [432, 189] on span "Click here to upload mp4 files" at bounding box center [434, 193] width 118 height 9
click at [492, 188] on input "Click here to upload mp4 files Max 10 files per upload. Each MP4 files can be u…" at bounding box center [492, 187] width 1 height 1
type input "C:\fakepath\7614398-hd_1080_2048_25fps.mp4"
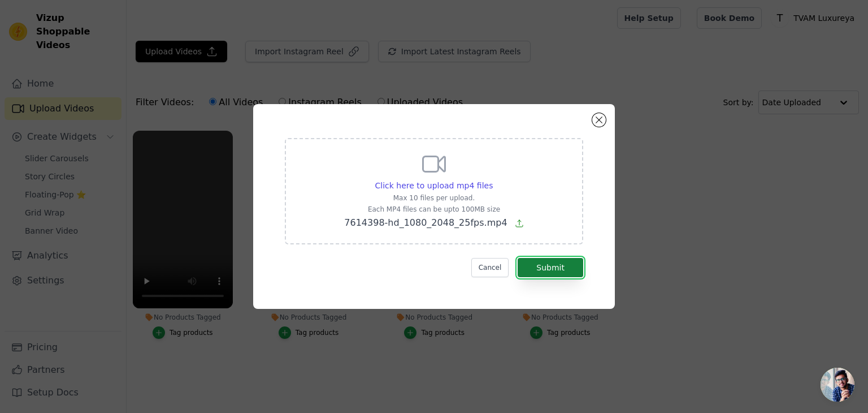
click at [566, 268] on button "Submit" at bounding box center [551, 267] width 66 height 19
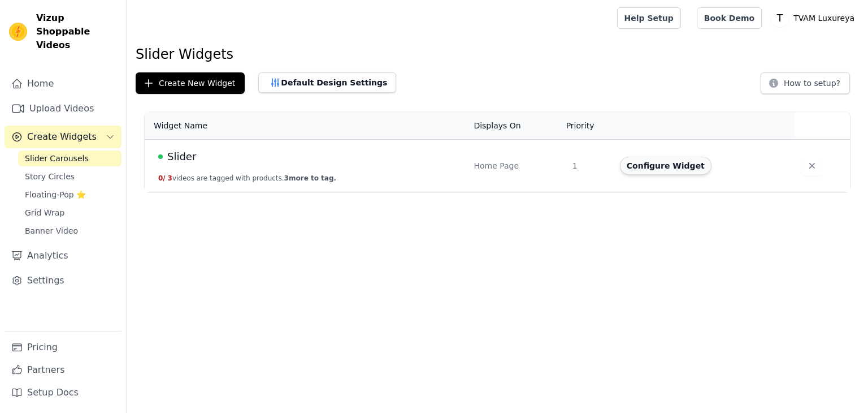
click at [674, 164] on button "Configure Widget" at bounding box center [666, 166] width 92 height 18
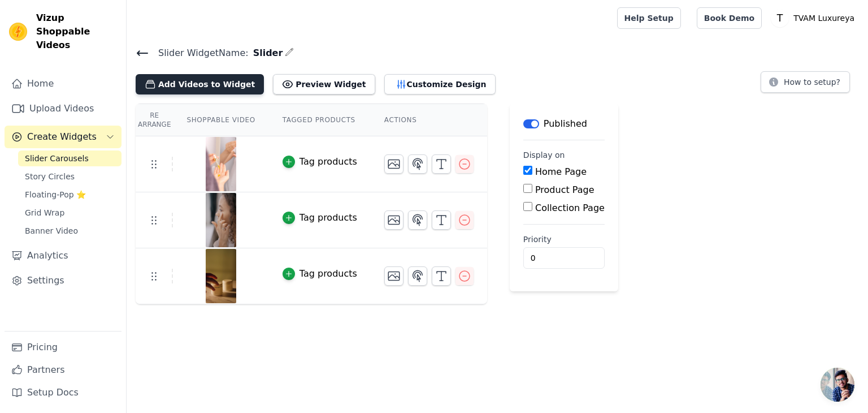
click at [190, 88] on button "Add Videos to Widget" at bounding box center [200, 84] width 128 height 20
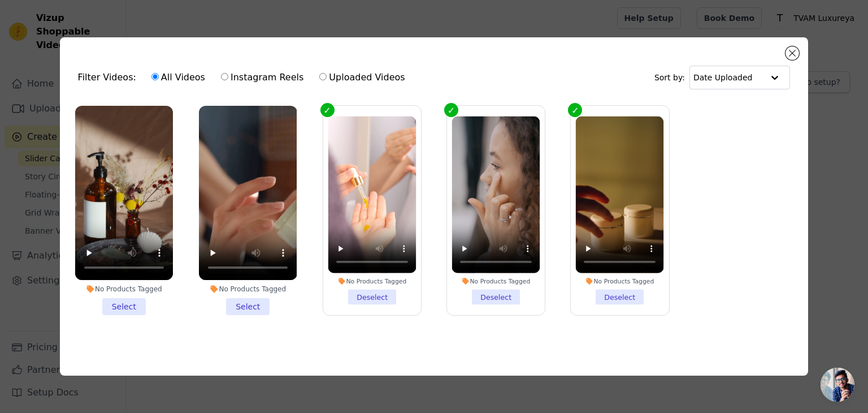
click at [118, 302] on li "No Products Tagged Select" at bounding box center [124, 210] width 98 height 209
click at [0, 0] on input "No Products Tagged Select" at bounding box center [0, 0] width 0 height 0
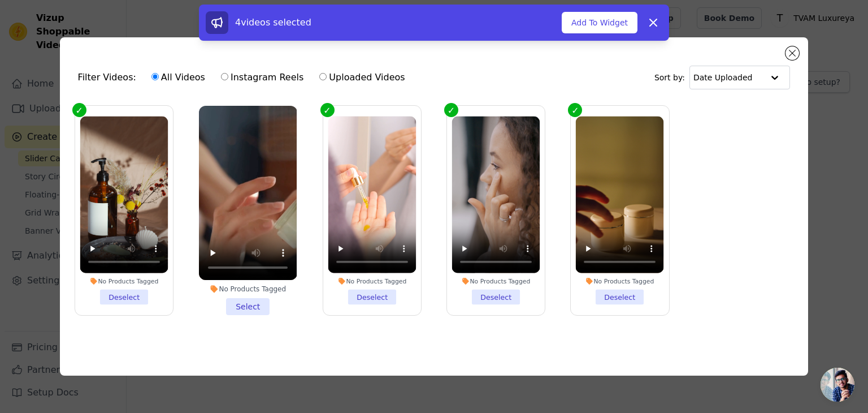
click at [228, 306] on li "No Products Tagged Select" at bounding box center [248, 210] width 98 height 209
click at [0, 0] on input "No Products Tagged Select" at bounding box center [0, 0] width 0 height 0
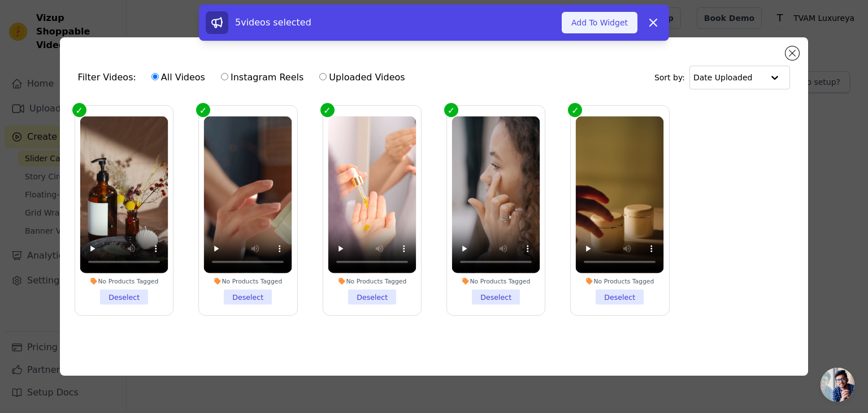
click at [617, 28] on button "Add To Widget" at bounding box center [600, 22] width 76 height 21
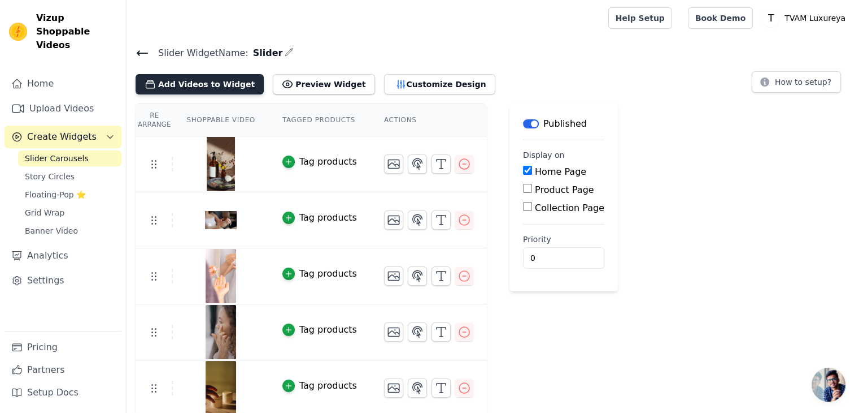
click at [198, 84] on button "Add Videos to Widget" at bounding box center [200, 84] width 128 height 20
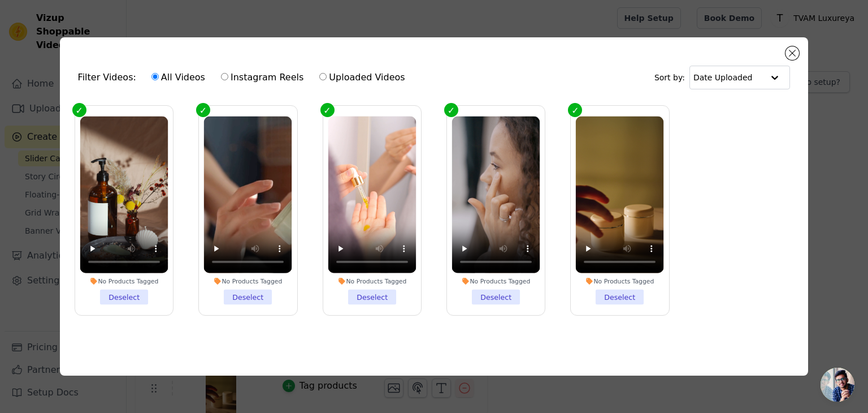
click at [784, 50] on div "Filter Videos: All Videos Instagram Reels Uploaded Videos Sort by: Date Uploade…" at bounding box center [434, 206] width 749 height 338
click at [796, 51] on button "Close modal" at bounding box center [792, 53] width 14 height 14
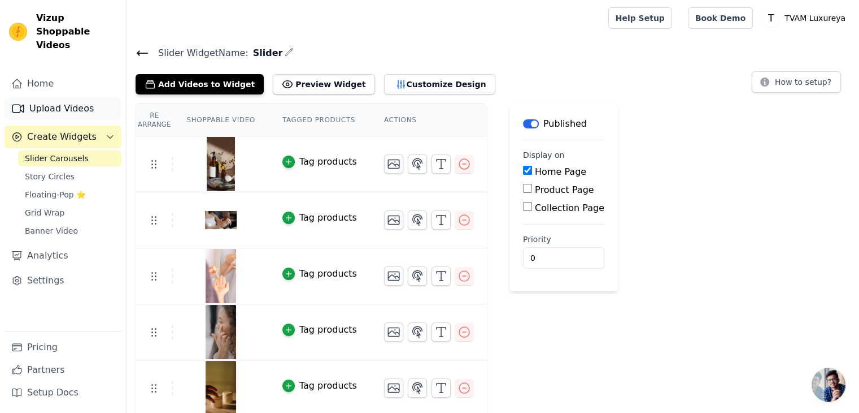
click at [75, 97] on link "Upload Videos" at bounding box center [63, 108] width 117 height 23
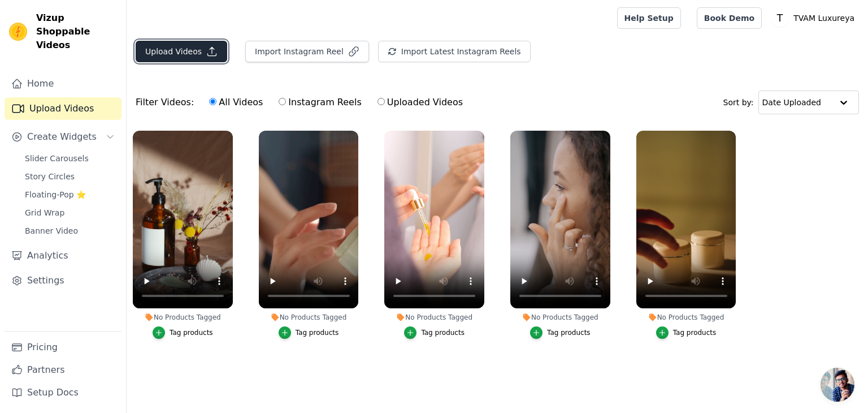
click at [176, 49] on button "Upload Videos" at bounding box center [182, 51] width 92 height 21
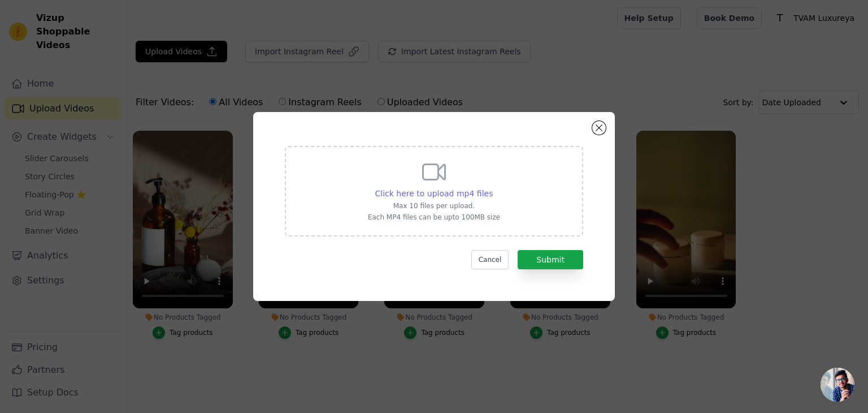
click at [473, 188] on div "Click here to upload mp4 files" at bounding box center [434, 193] width 118 height 11
click at [492, 187] on input "Click here to upload mp4 files Max 10 files per upload. Each MP4 files can be u…" at bounding box center [492, 187] width 1 height 1
type input "C:\fakepath\7607767-hd_1080_2048_25fps.mp4"
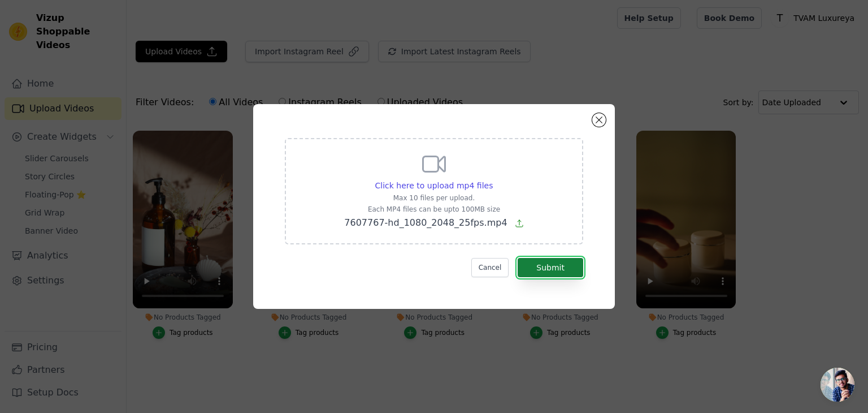
click at [560, 268] on button "Submit" at bounding box center [551, 267] width 66 height 19
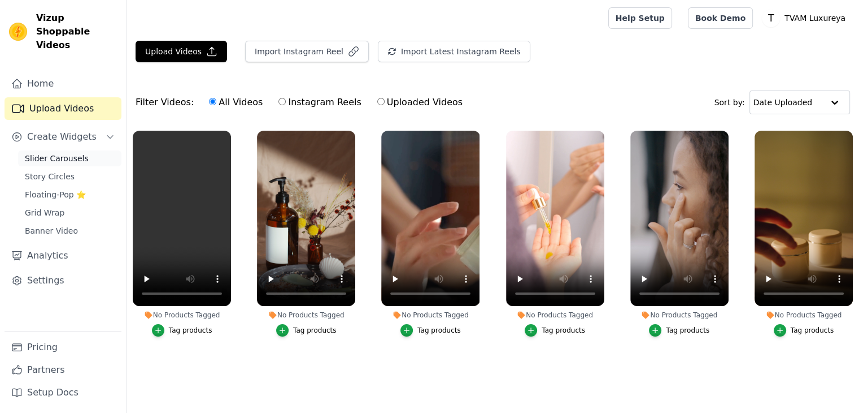
click at [57, 153] on span "Slider Carousels" at bounding box center [57, 158] width 64 height 11
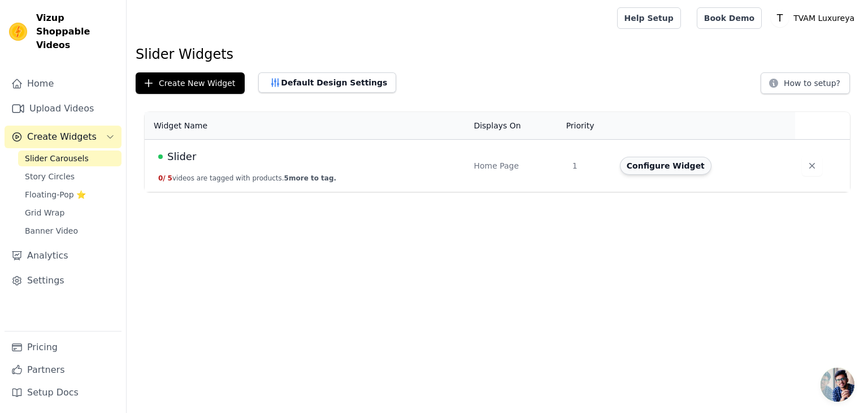
click at [634, 166] on button "Configure Widget" at bounding box center [666, 166] width 92 height 18
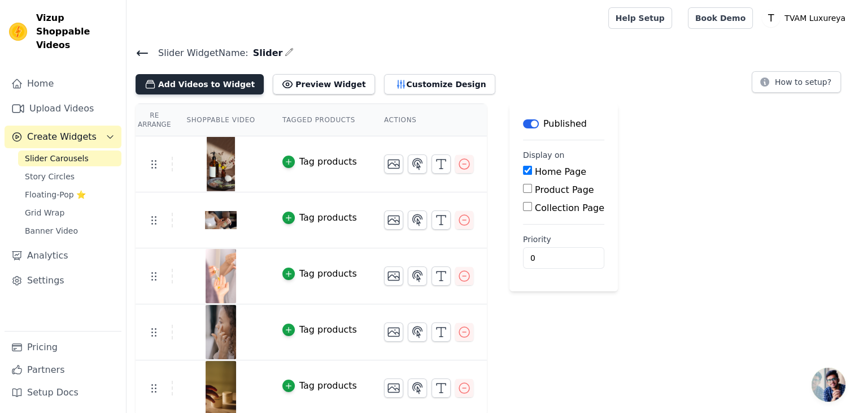
click at [190, 84] on button "Add Videos to Widget" at bounding box center [200, 84] width 128 height 20
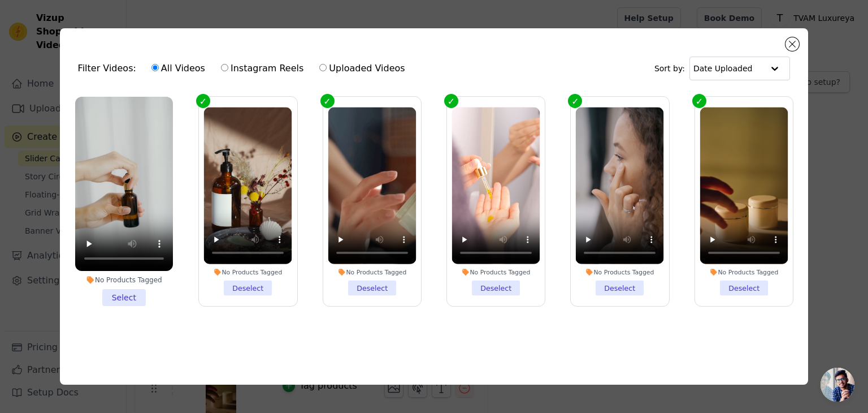
click at [122, 292] on li "No Products Tagged Select" at bounding box center [124, 201] width 98 height 209
click at [0, 0] on input "No Products Tagged Select" at bounding box center [0, 0] width 0 height 0
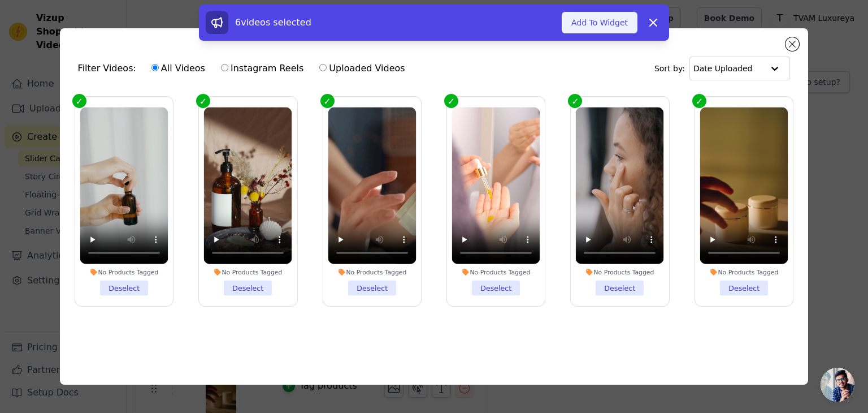
click at [594, 31] on button "Add To Widget" at bounding box center [600, 22] width 76 height 21
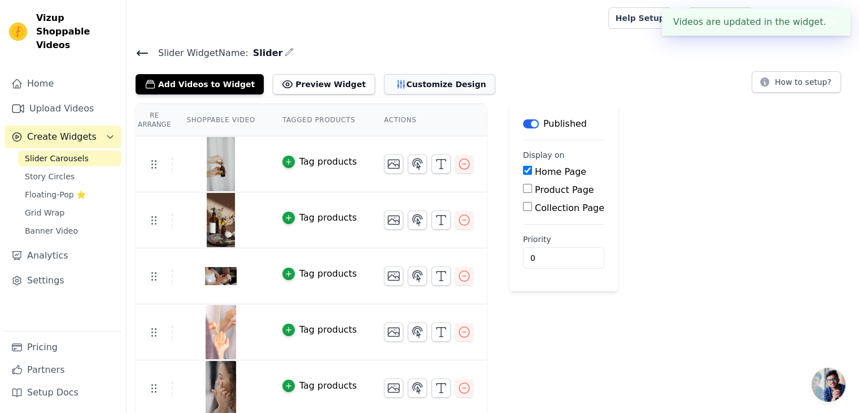
click at [421, 84] on button "Customize Design" at bounding box center [439, 84] width 111 height 20
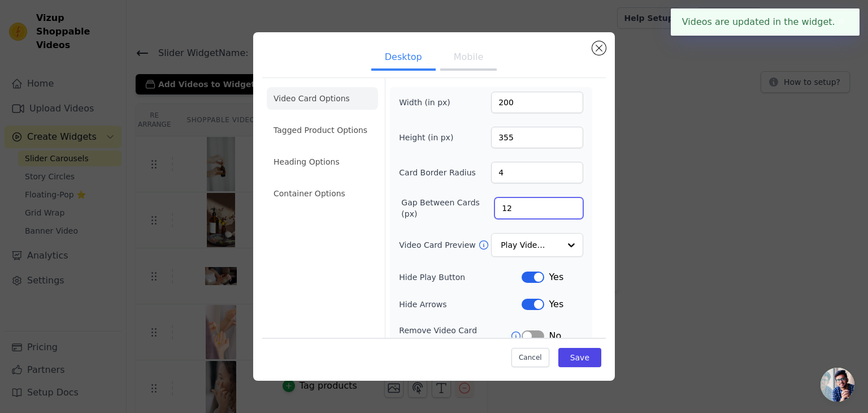
drag, startPoint x: 509, startPoint y: 209, endPoint x: 488, endPoint y: 206, distance: 20.5
click at [494, 206] on input "12" at bounding box center [538, 207] width 89 height 21
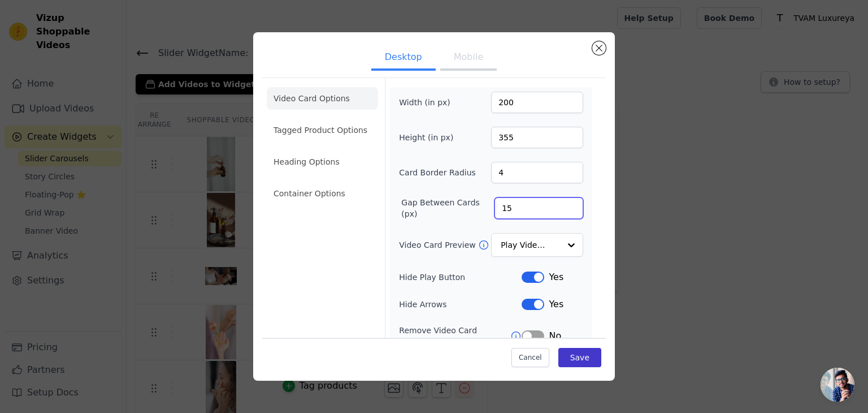
type input "15"
click at [567, 357] on button "Save" at bounding box center [579, 357] width 43 height 19
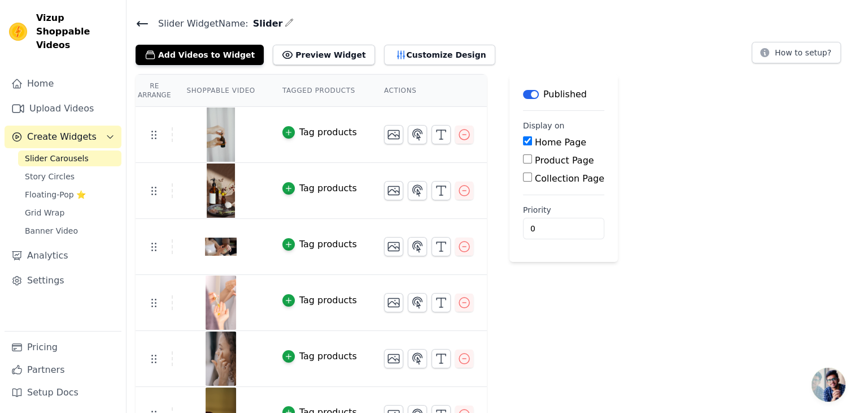
scroll to position [57, 0]
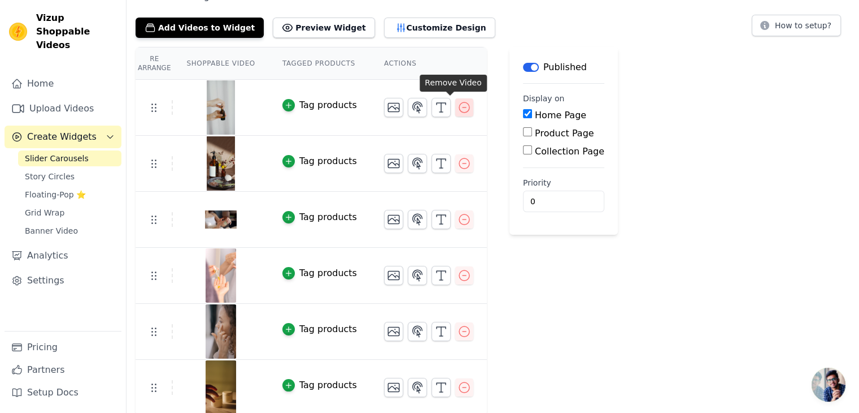
click at [458, 107] on icon "button" at bounding box center [465, 108] width 14 height 14
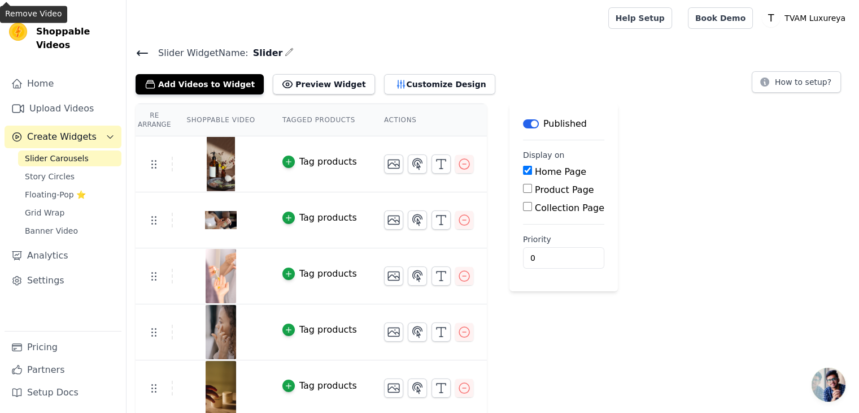
click at [67, 153] on span "Slider Carousels" at bounding box center [57, 158] width 64 height 11
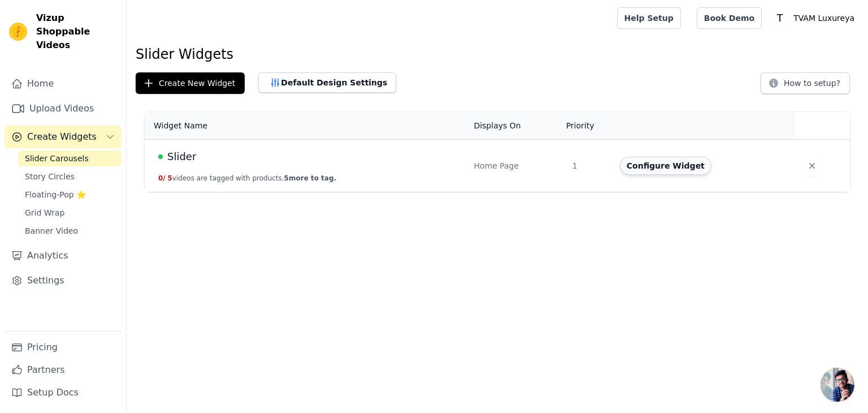
click at [639, 161] on button "Configure Widget" at bounding box center [666, 166] width 92 height 18
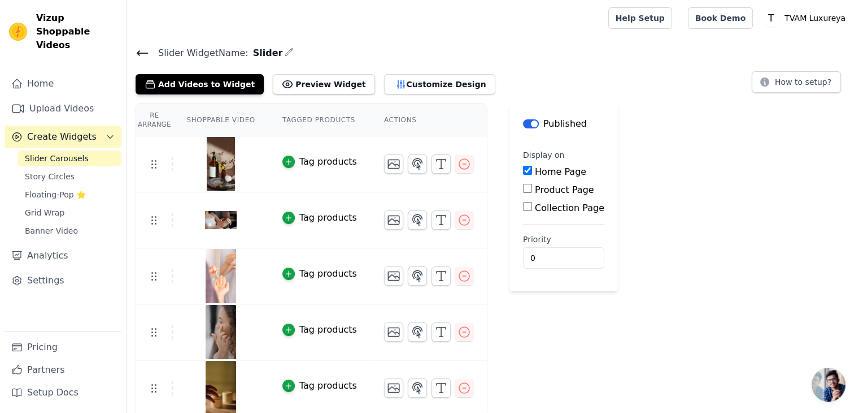
scroll to position [2, 0]
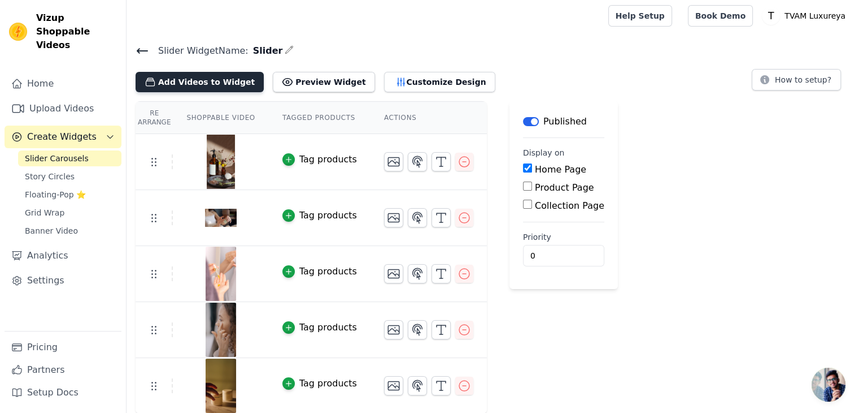
click at [214, 77] on button "Add Videos to Widget" at bounding box center [200, 82] width 128 height 20
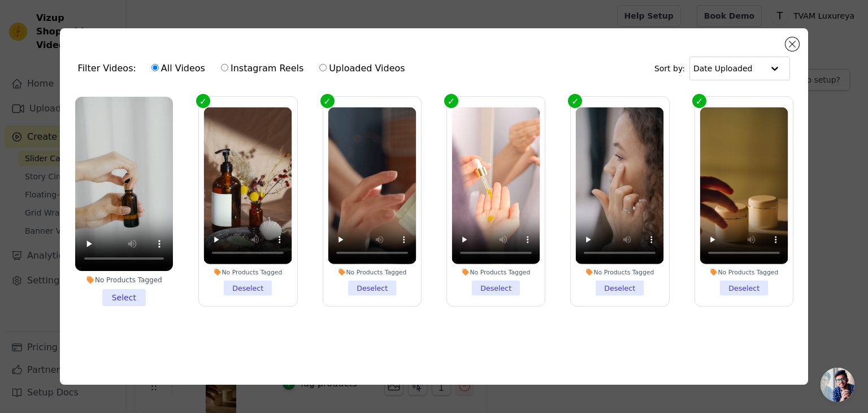
click at [129, 292] on li "No Products Tagged Select" at bounding box center [124, 201] width 98 height 209
click at [0, 0] on input "No Products Tagged Select" at bounding box center [0, 0] width 0 height 0
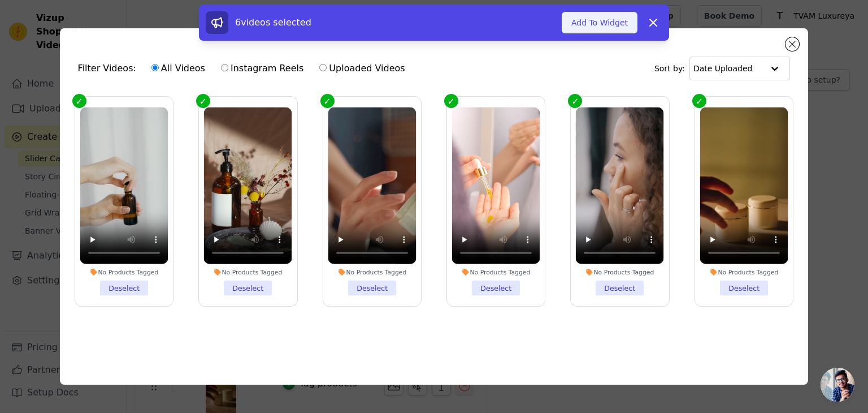
click at [603, 28] on button "Add To Widget" at bounding box center [600, 22] width 76 height 21
